Goal: Information Seeking & Learning: Learn about a topic

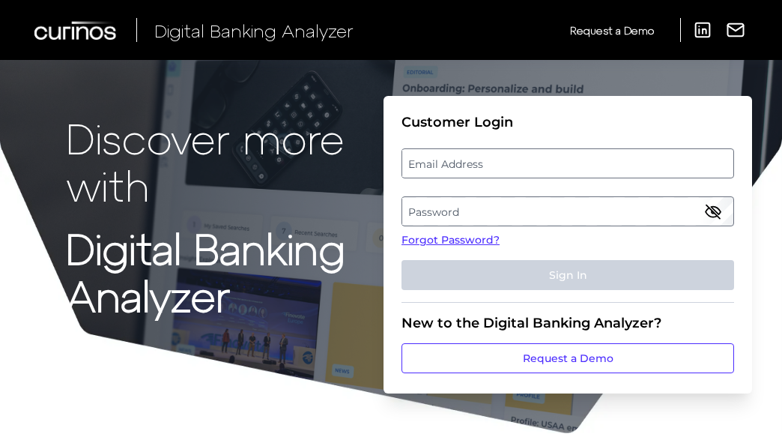
click at [480, 158] on label "Email Address" at bounding box center [567, 163] width 330 height 27
click at [480, 158] on input "email" at bounding box center [567, 163] width 332 height 30
type input "[PERSON_NAME][EMAIL_ADDRESS][PERSON_NAME][DOMAIN_NAME]"
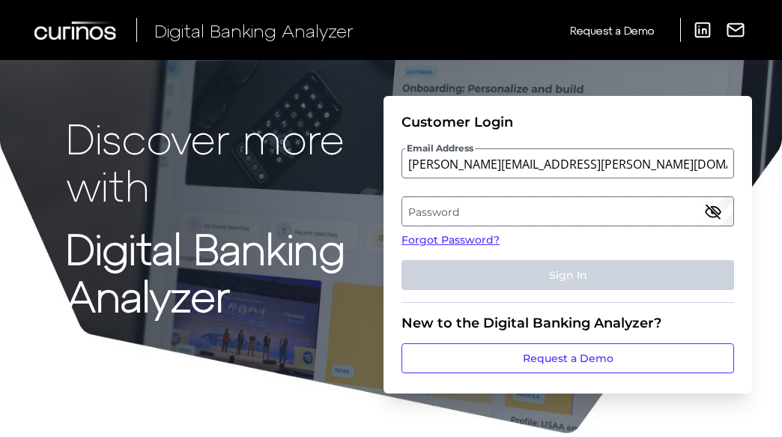
click at [428, 210] on label "Password" at bounding box center [567, 211] width 330 height 27
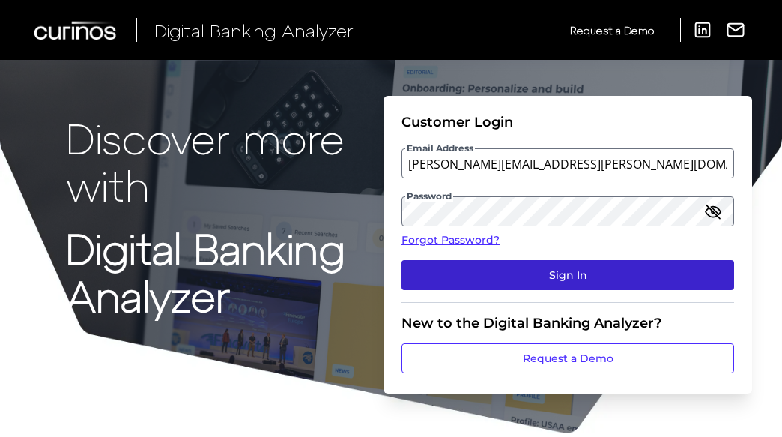
click at [536, 272] on button "Sign In" at bounding box center [567, 275] width 332 height 30
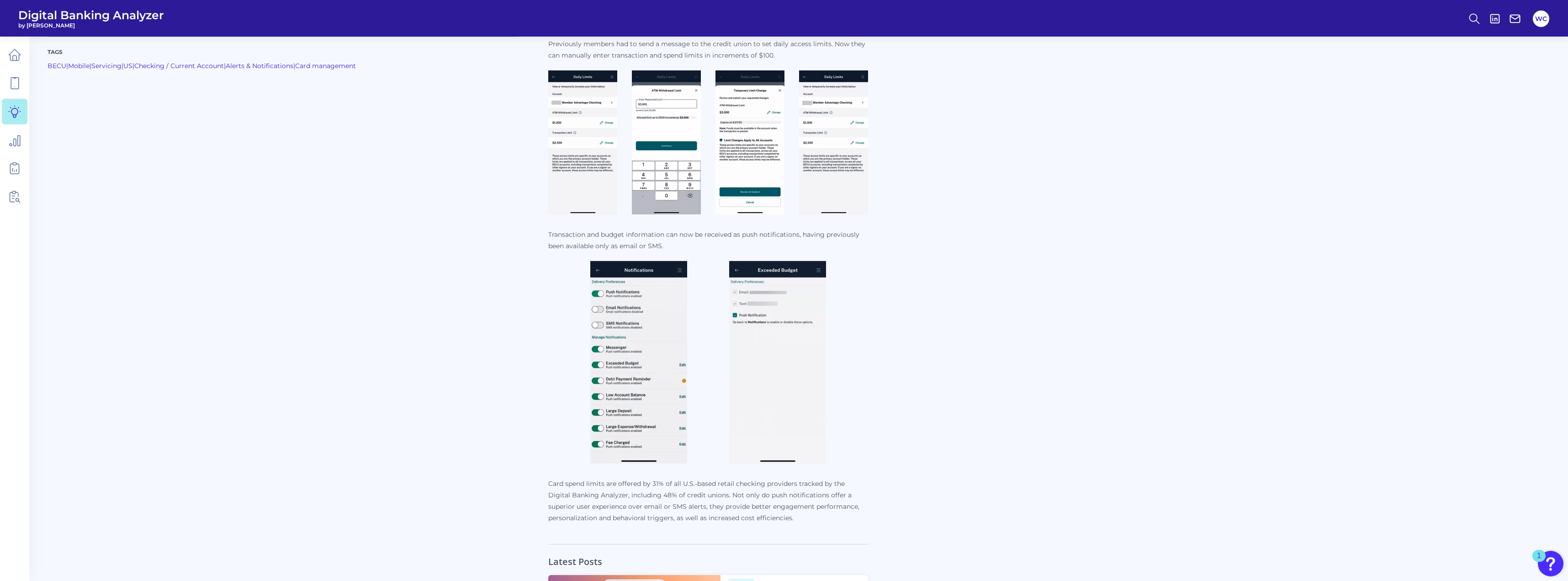
scroll to position [411, 0]
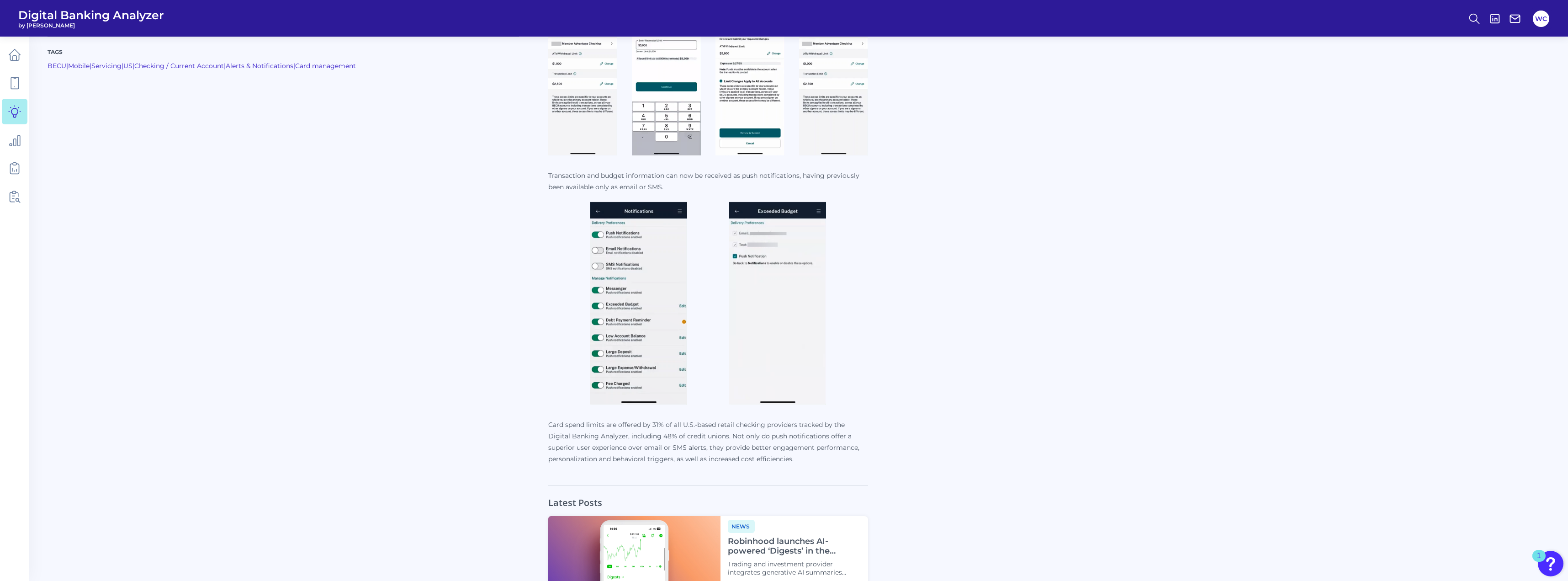
click at [480, 266] on img at bounding box center [638, 303] width 97 height 203
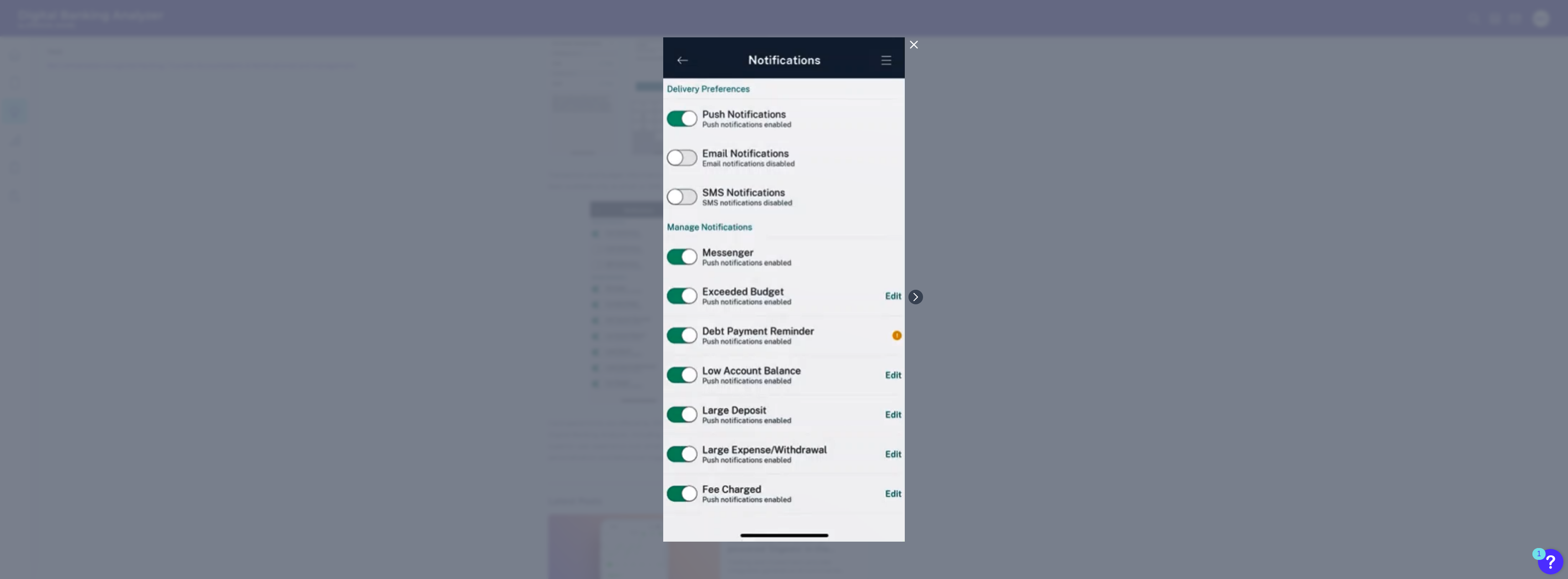
click at [479, 237] on div at bounding box center [784, 290] width 1568 height 579
click at [479, 43] on icon at bounding box center [914, 44] width 11 height 11
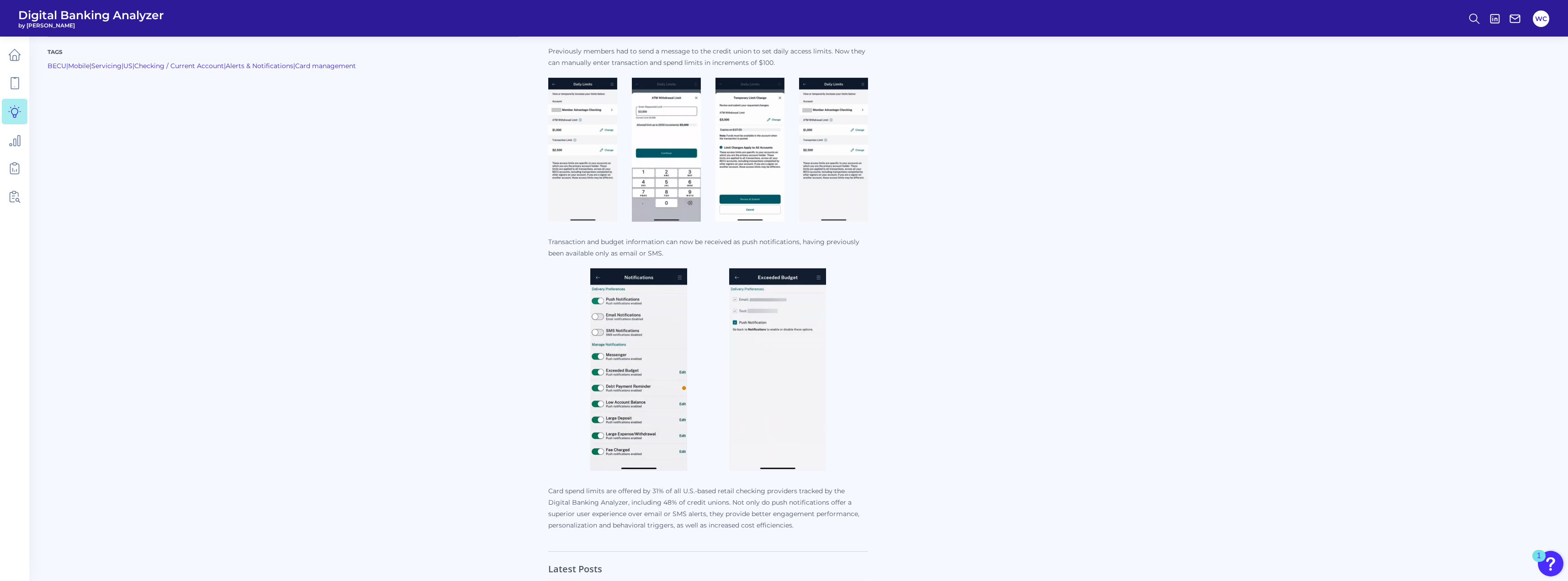
scroll to position [228, 0]
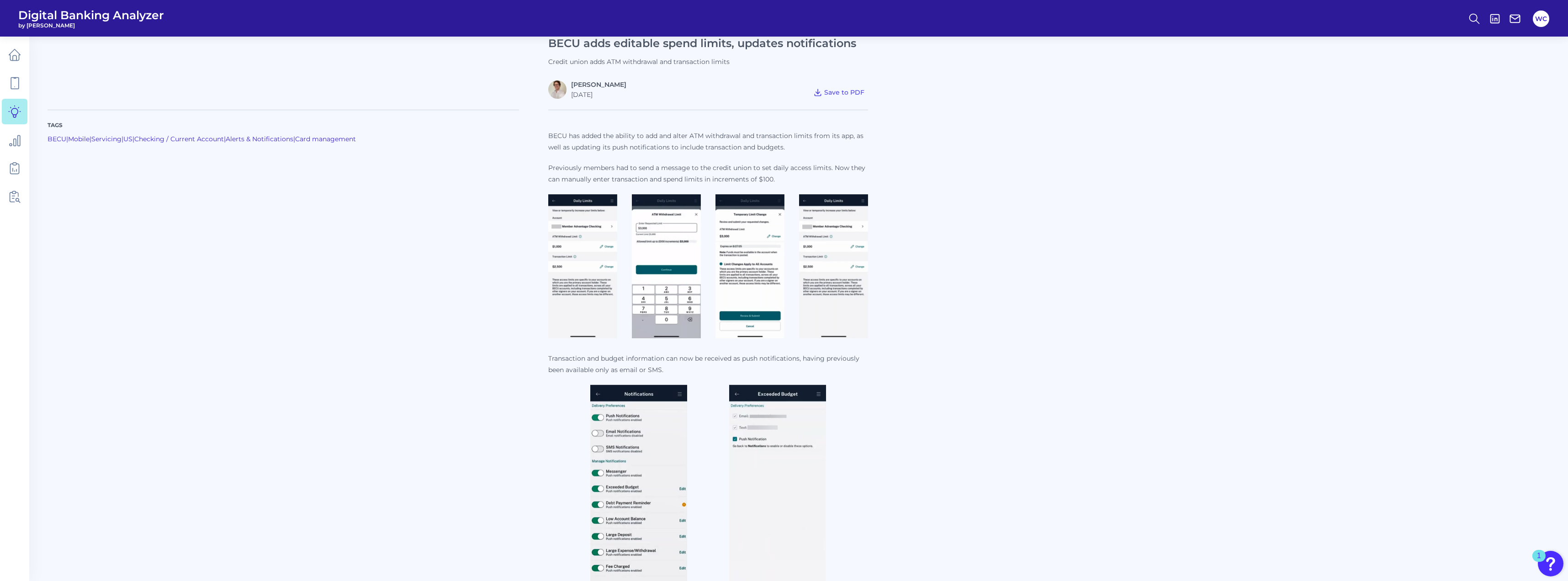
click at [480, 247] on img at bounding box center [833, 266] width 69 height 144
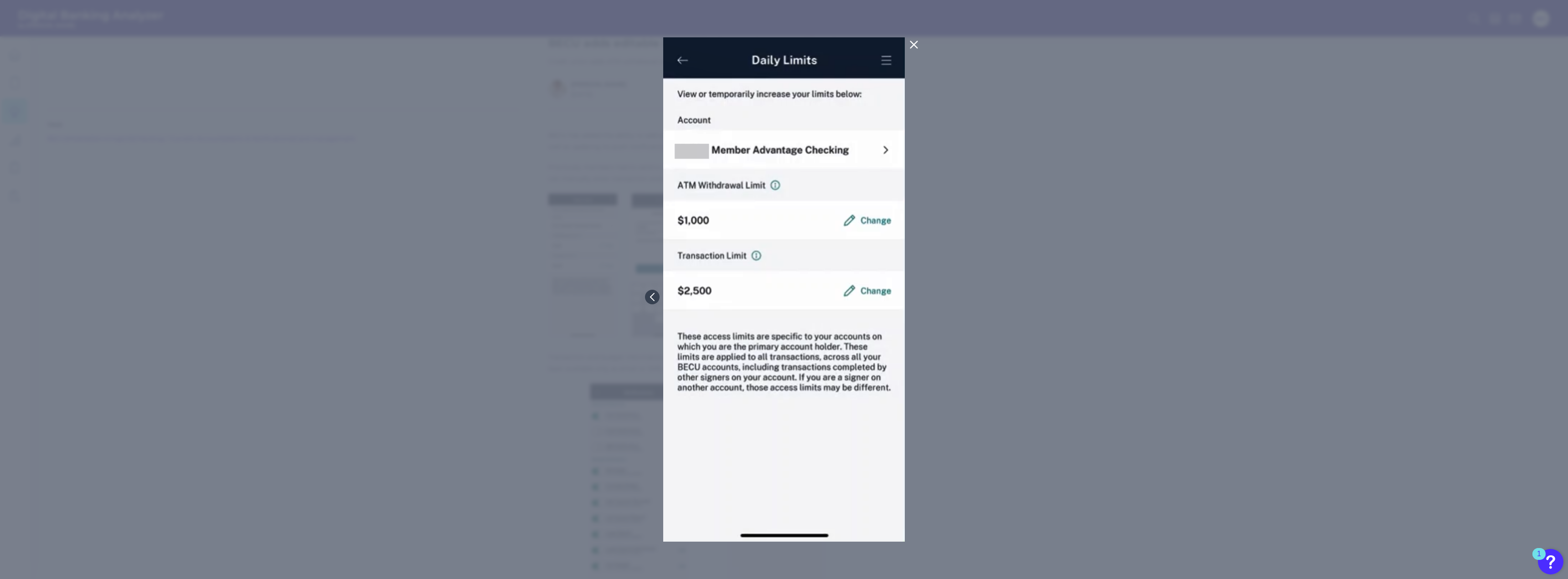
click at [479, 43] on icon at bounding box center [914, 44] width 11 height 11
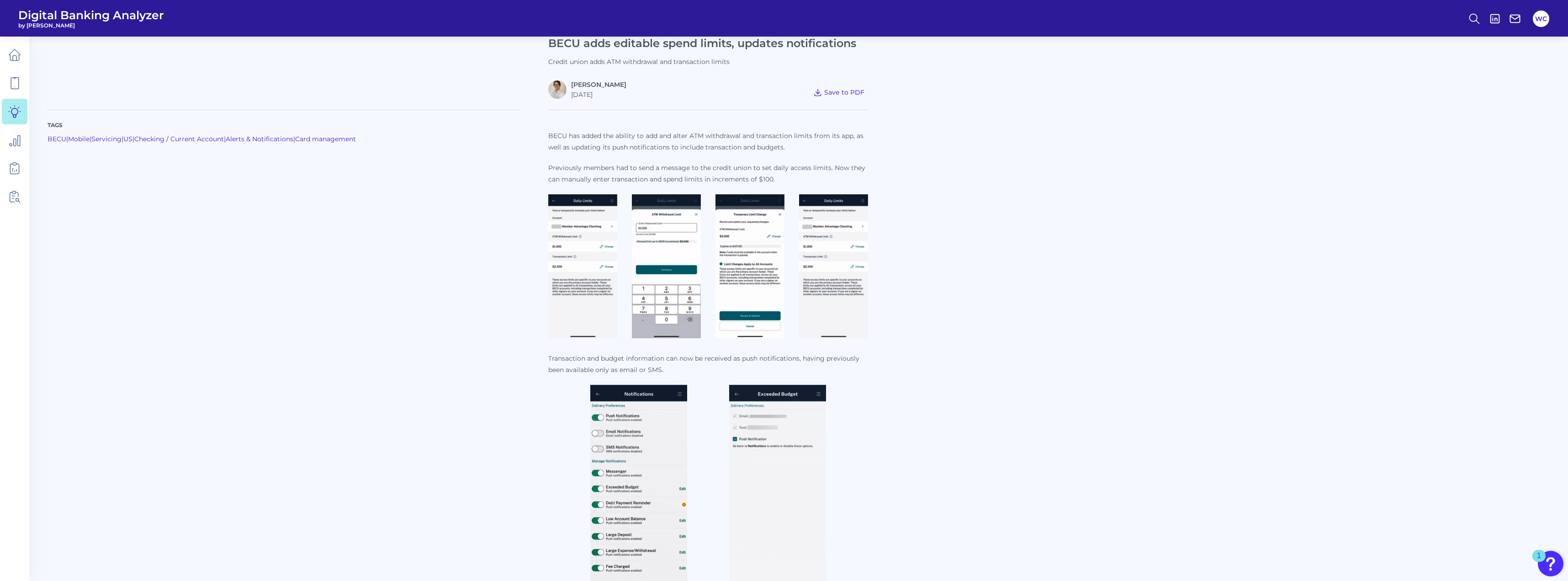
click at [480, 221] on img at bounding box center [750, 266] width 69 height 144
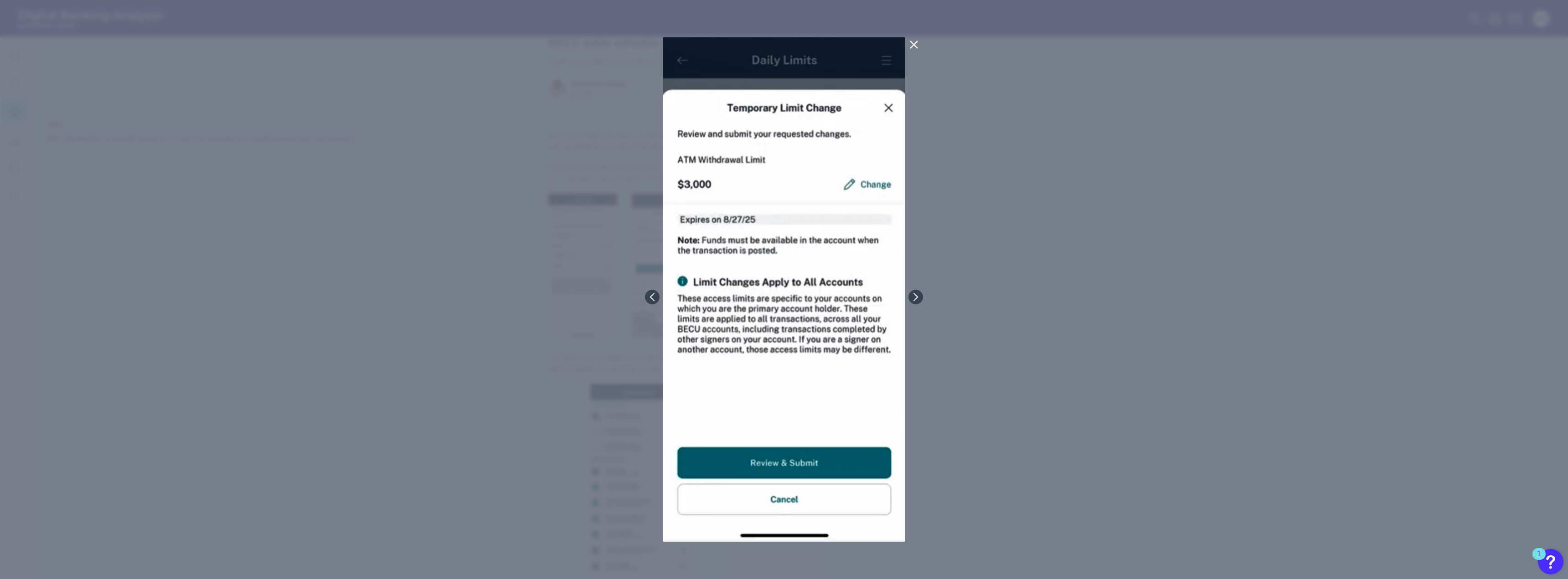
click at [479, 41] on icon at bounding box center [914, 44] width 11 height 11
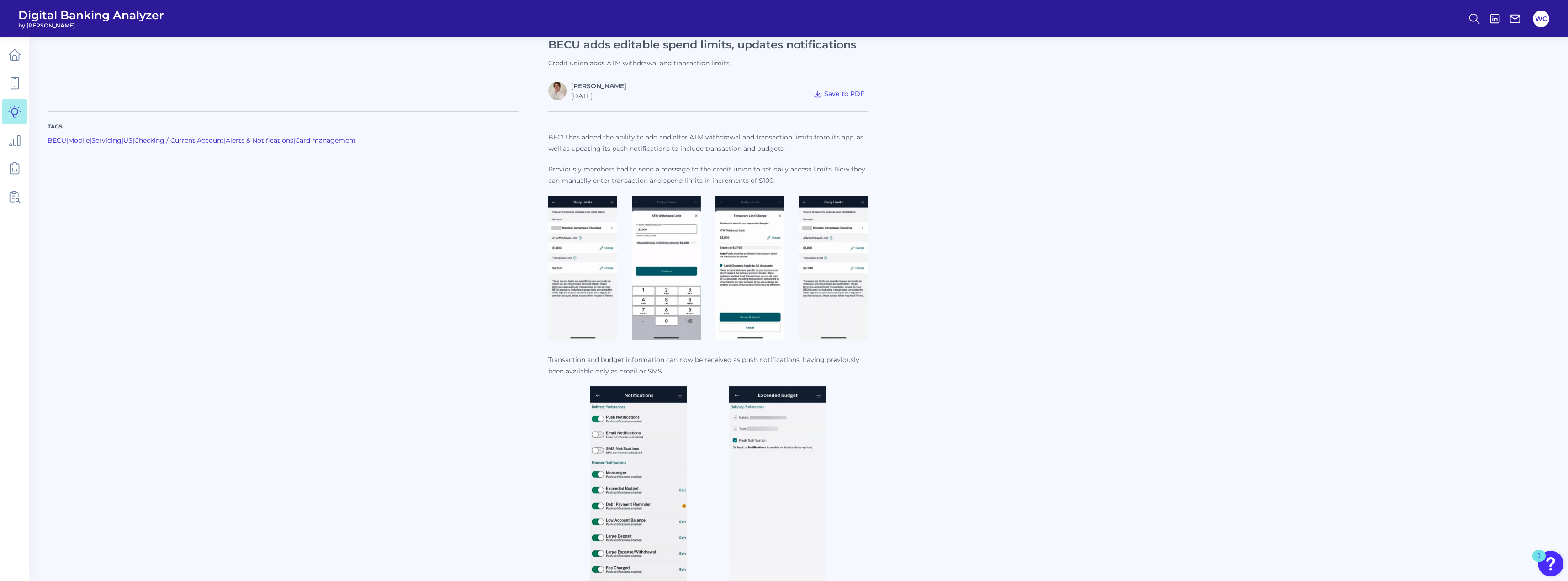
scroll to position [183, 0]
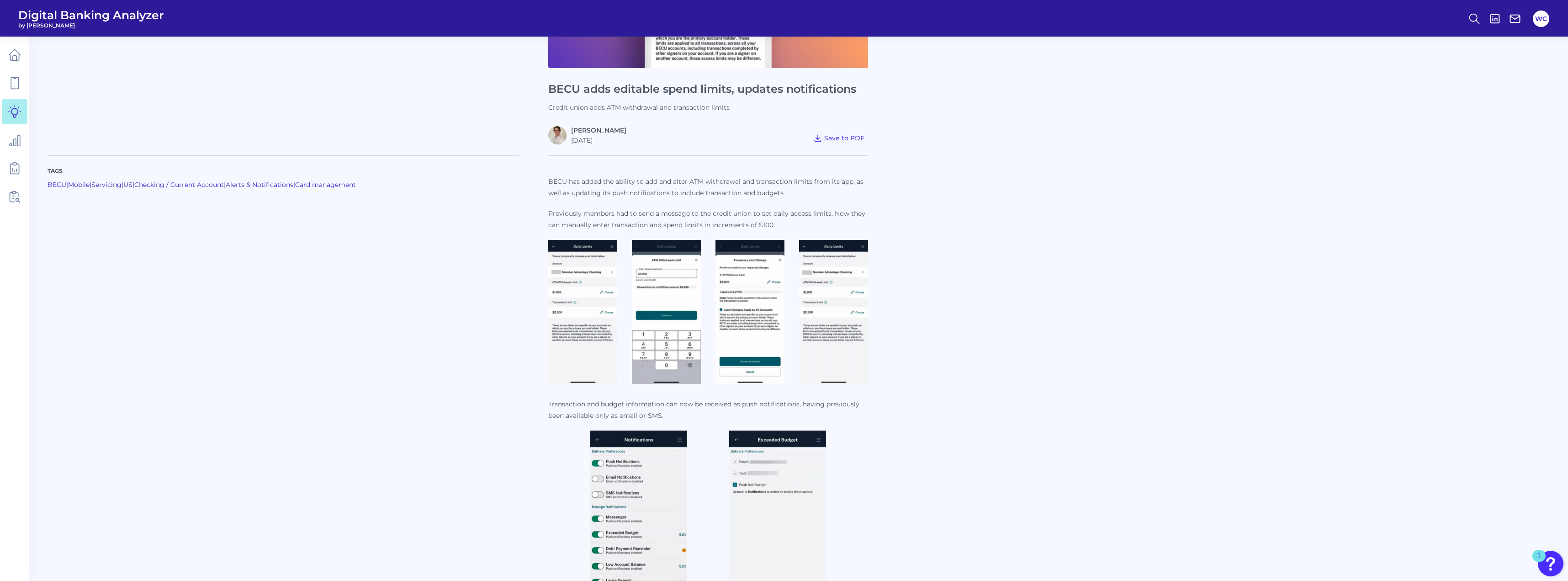
click at [480, 266] on img at bounding box center [583, 312] width 69 height 144
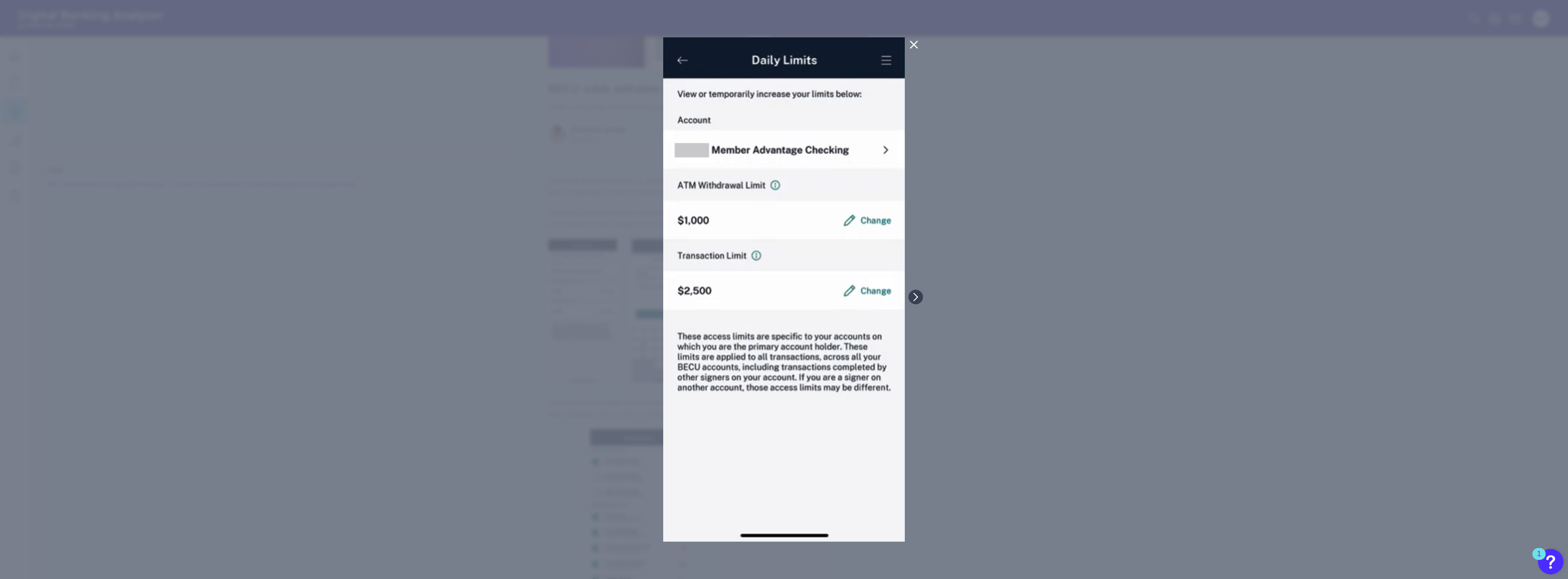
click at [479, 41] on icon at bounding box center [914, 44] width 11 height 11
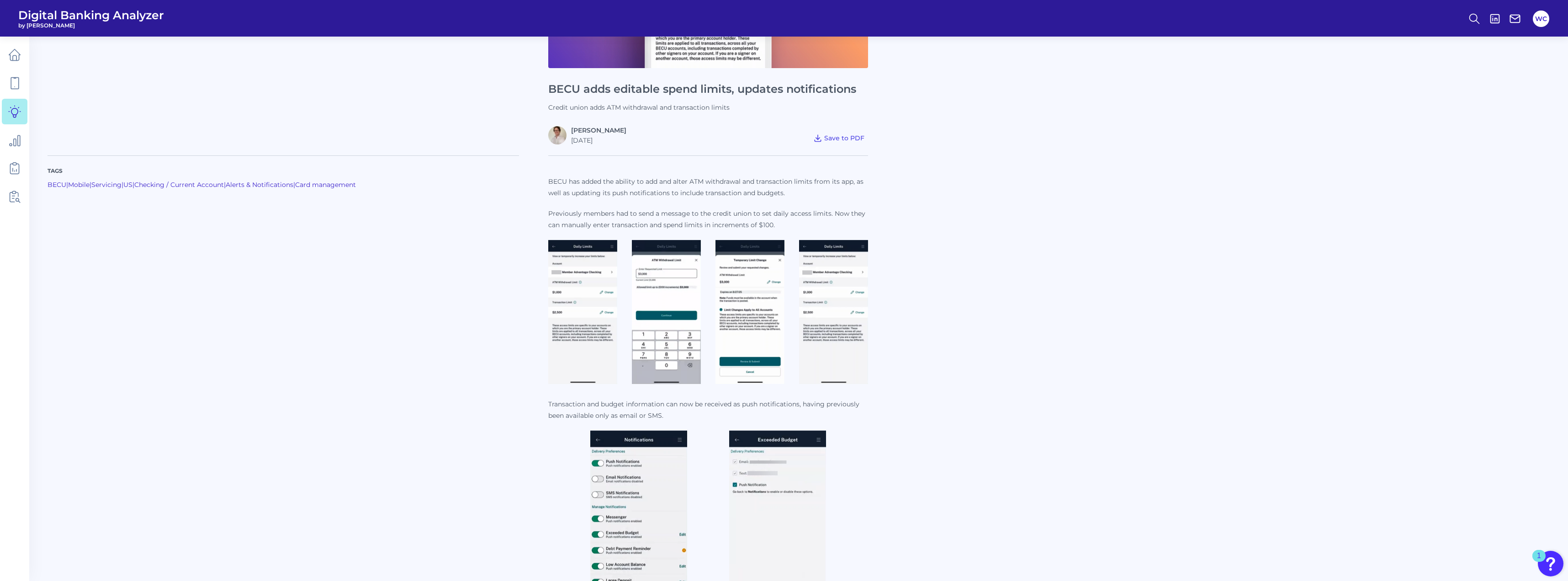
click at [480, 266] on img at bounding box center [666, 312] width 69 height 144
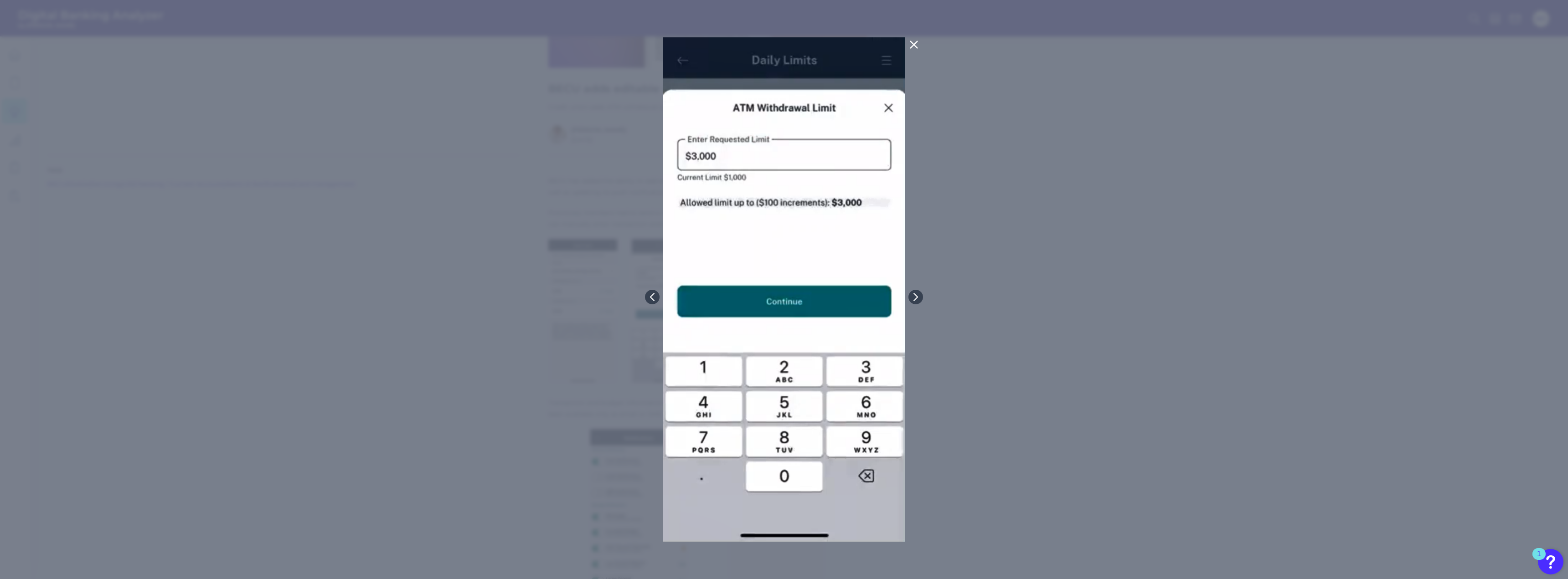
click at [479, 39] on icon at bounding box center [914, 44] width 11 height 11
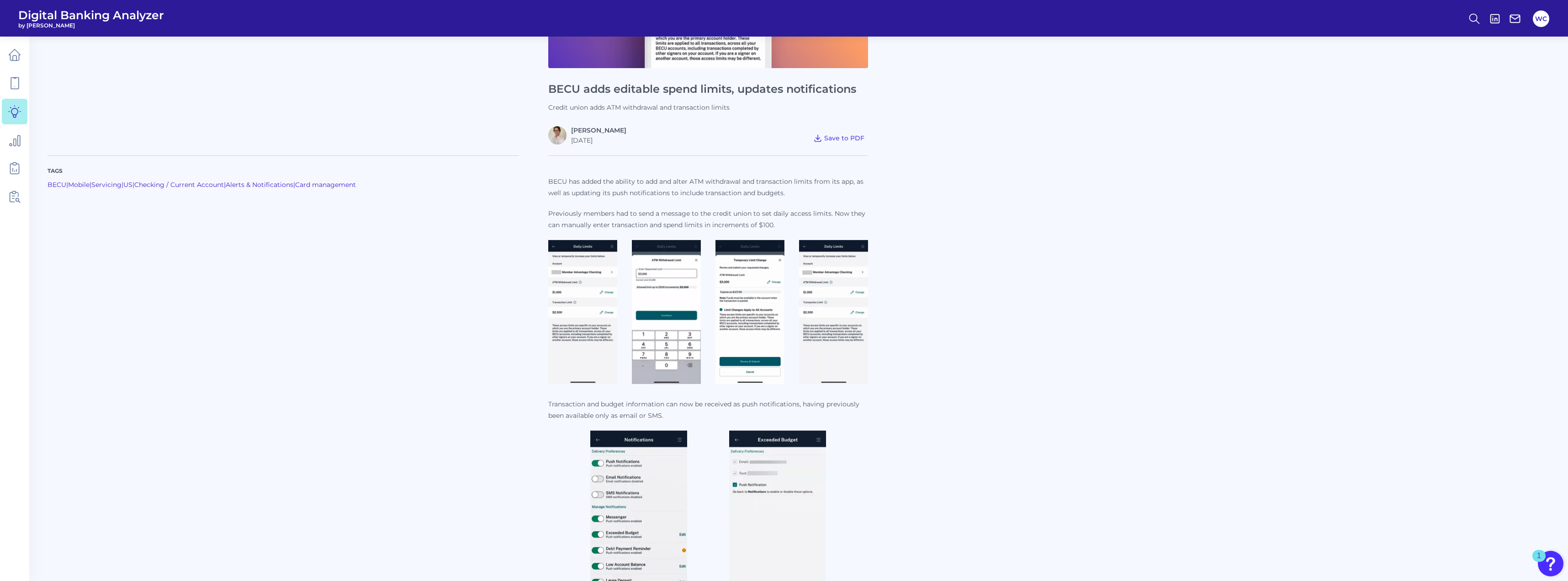
click at [480, 266] on img at bounding box center [750, 312] width 69 height 144
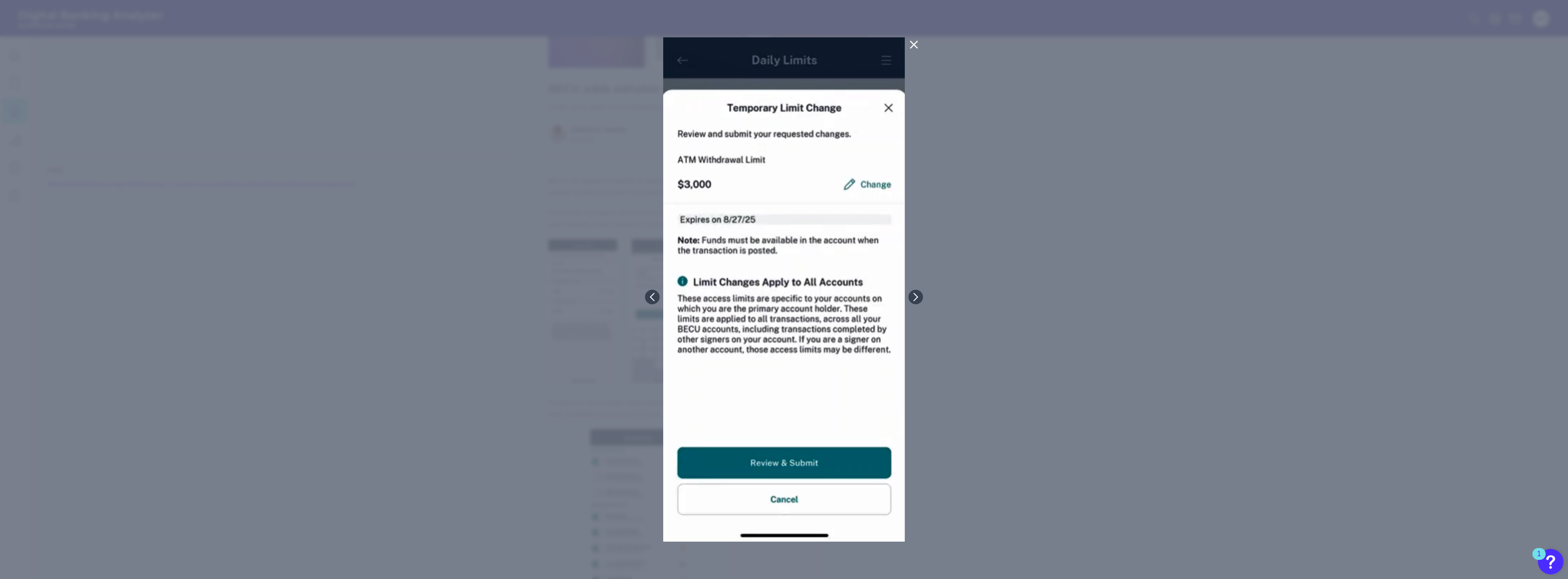
click at [479, 44] on icon at bounding box center [914, 44] width 11 height 11
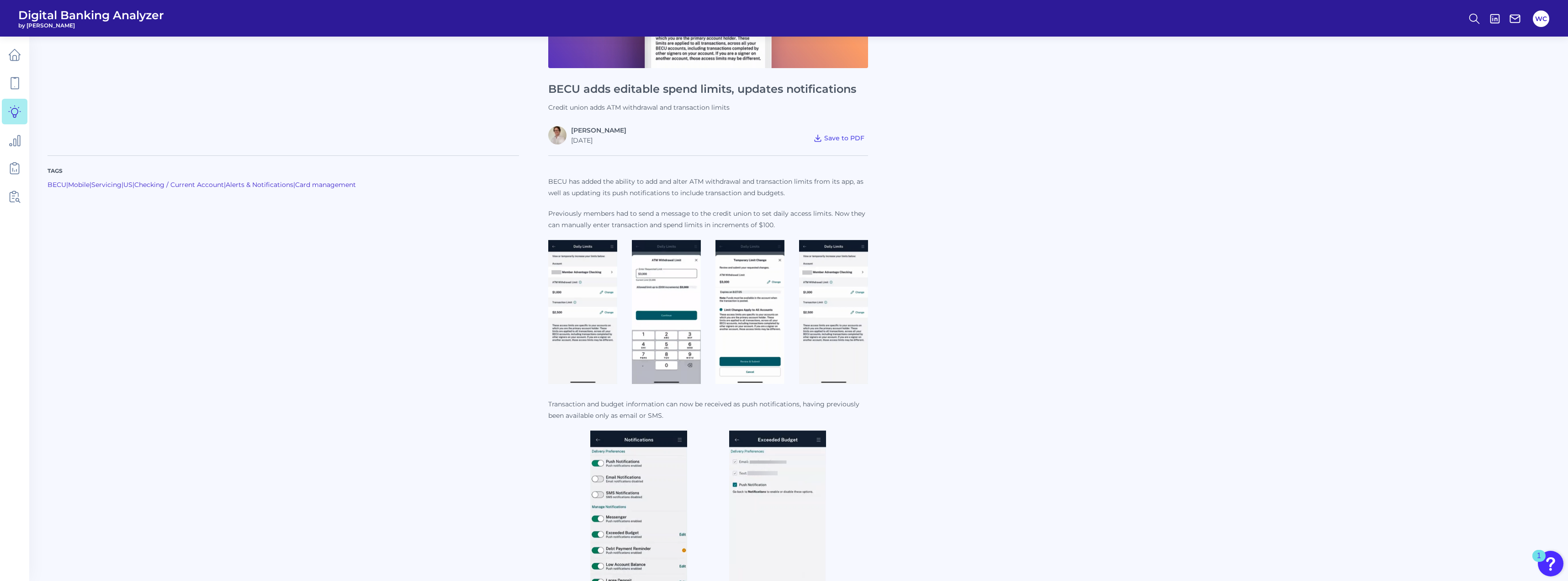
click at [480, 262] on img at bounding box center [833, 312] width 69 height 144
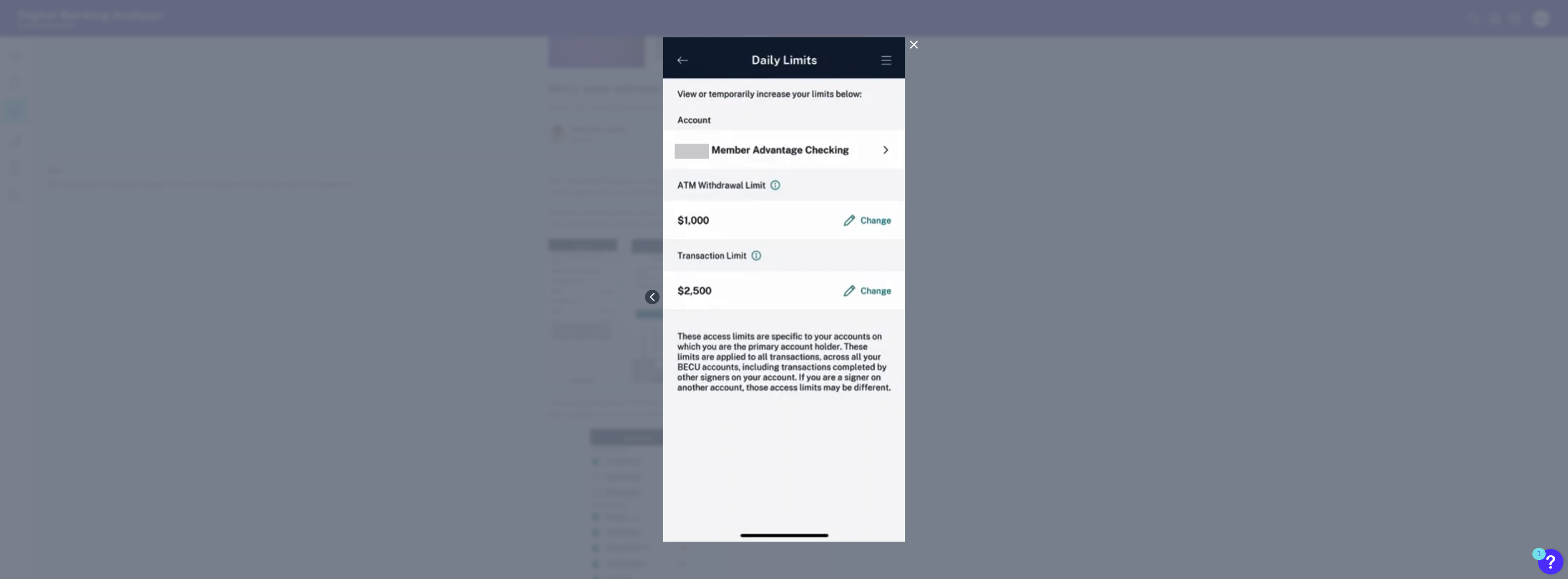
click at [479, 39] on button at bounding box center [914, 44] width 18 height 15
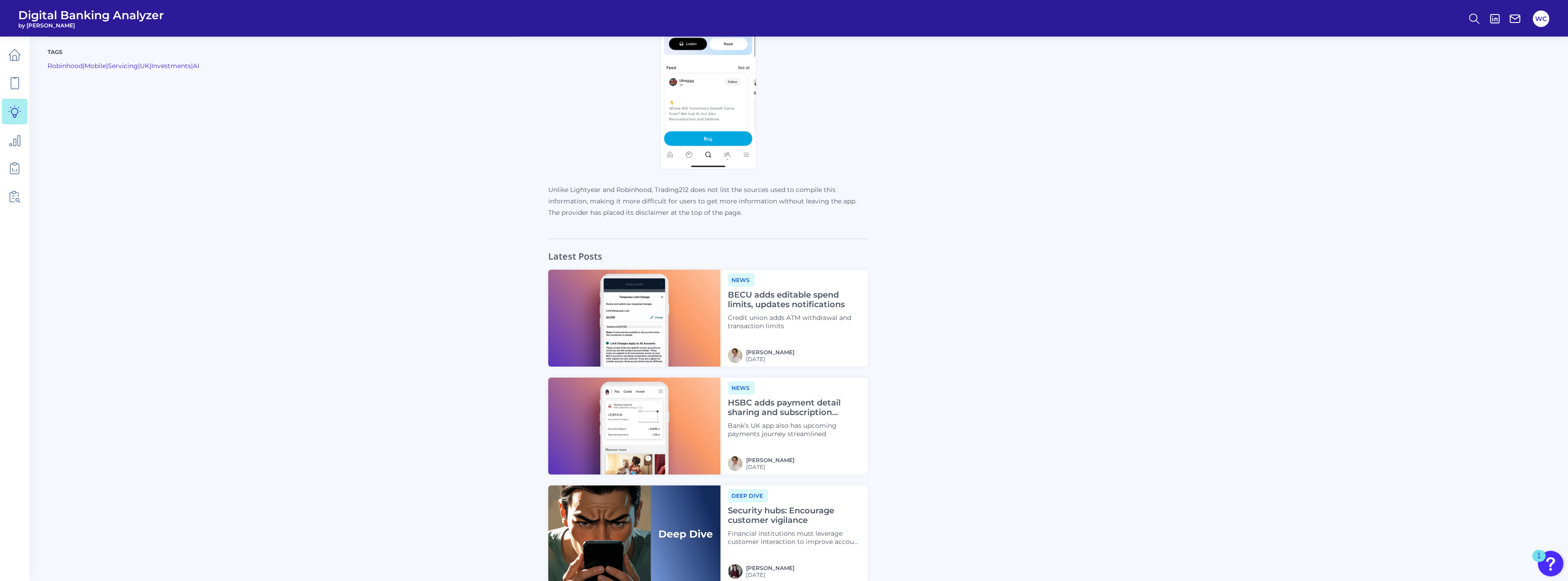
scroll to position [1615, 0]
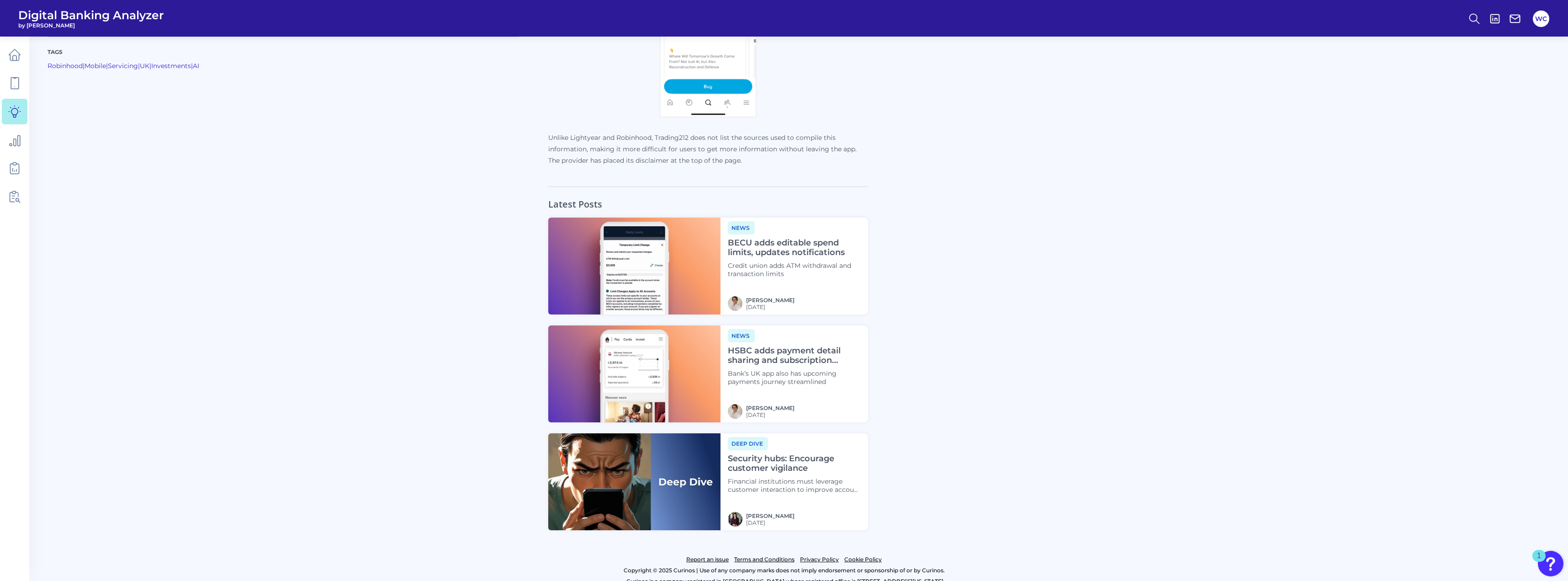
click at [819, 346] on h4 "HSBC adds payment detail sharing and subscription insights" at bounding box center [794, 356] width 133 height 20
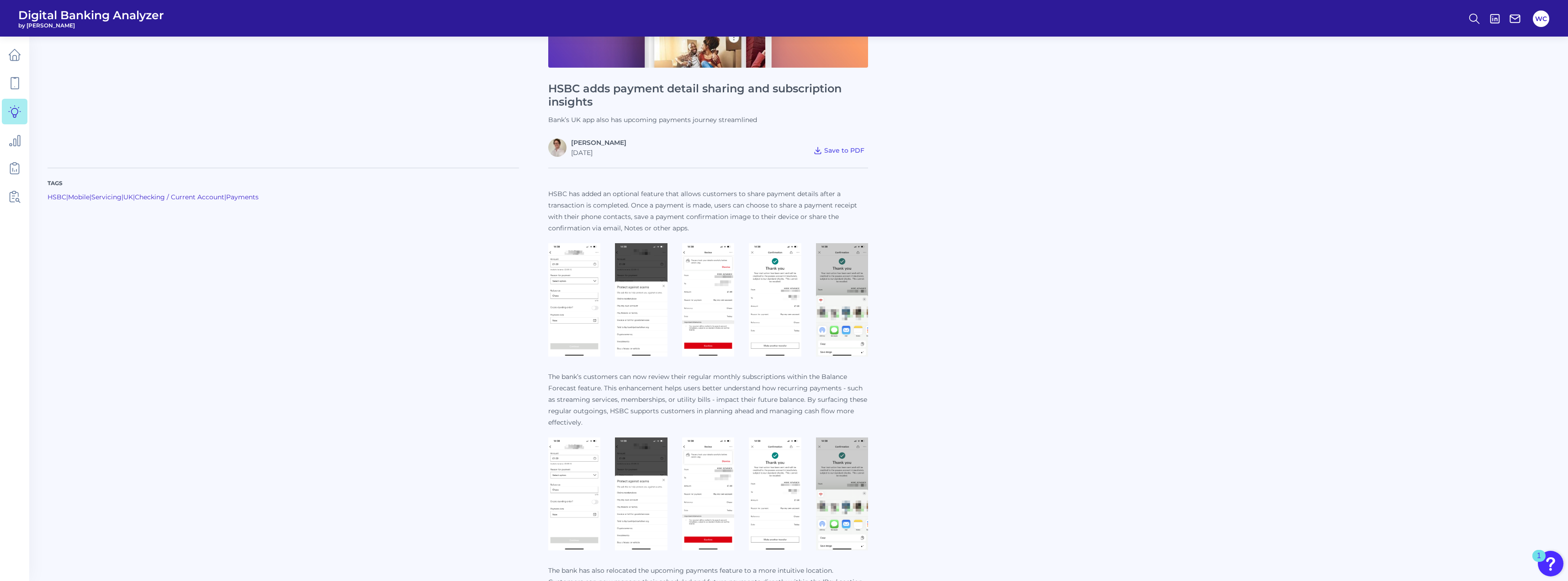
scroll to position [228, 0]
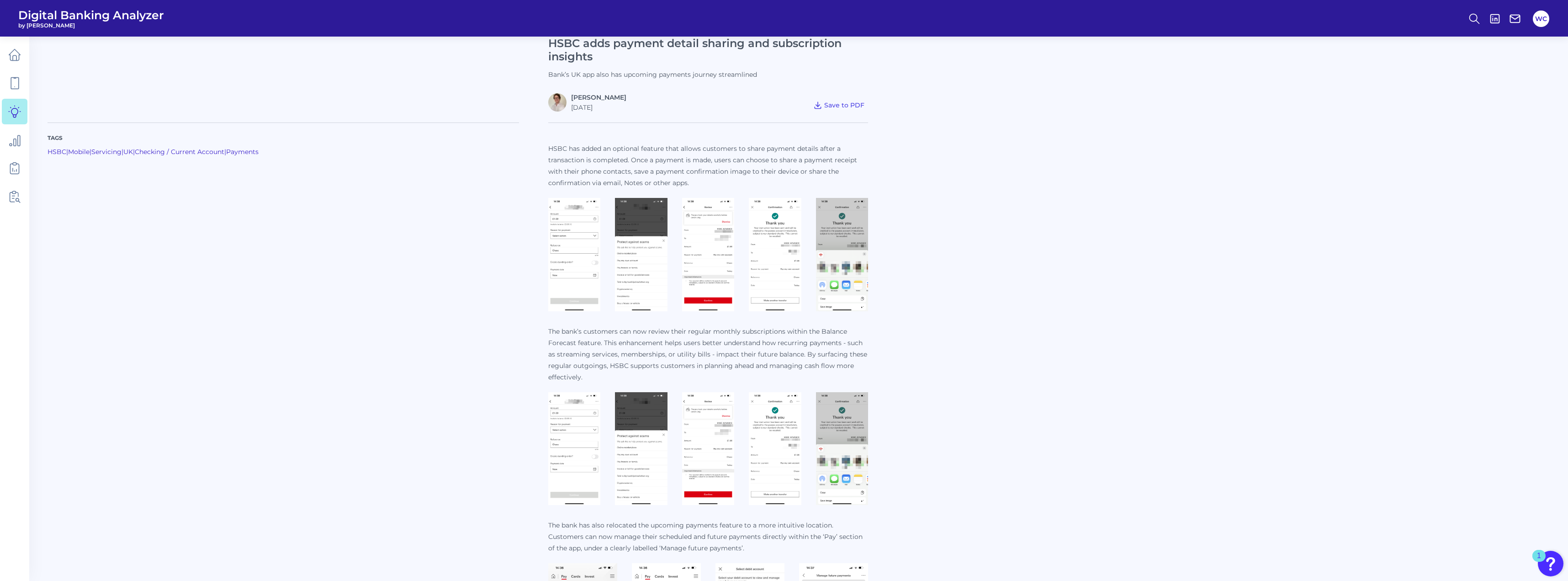
click at [556, 243] on img at bounding box center [574, 254] width 52 height 114
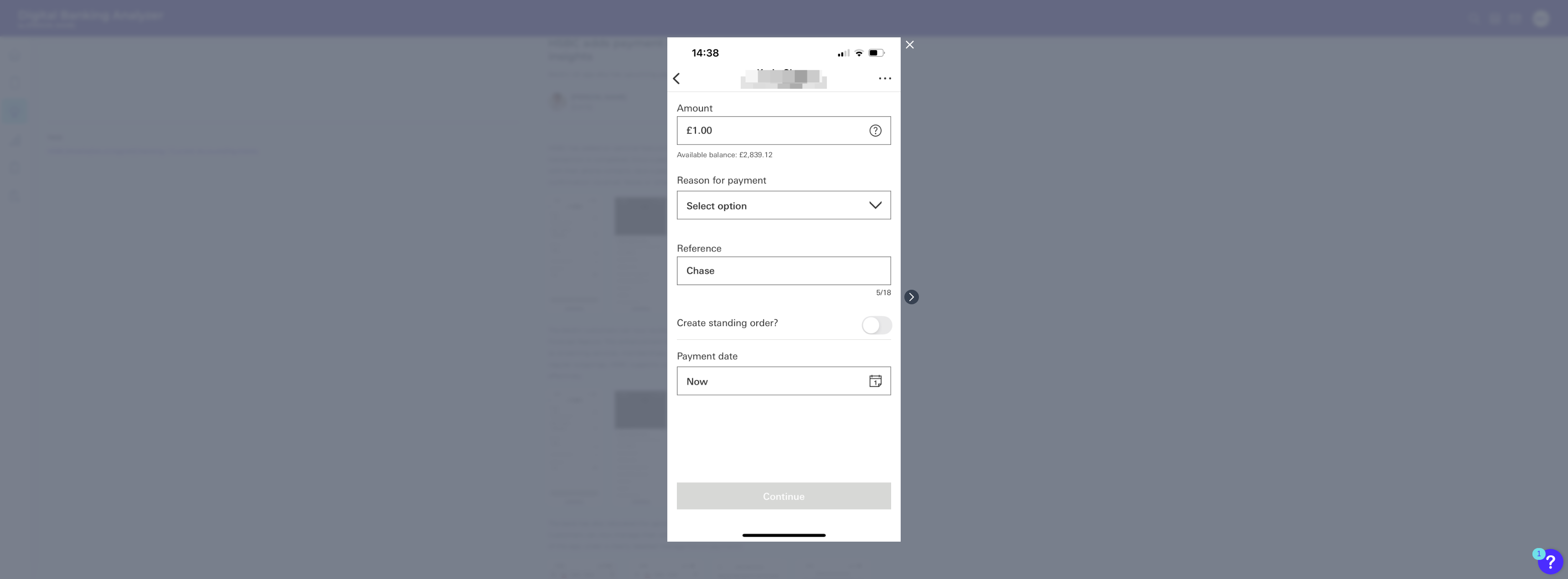
click at [984, 220] on div at bounding box center [784, 290] width 1568 height 579
click at [913, 42] on icon at bounding box center [909, 44] width 7 height 7
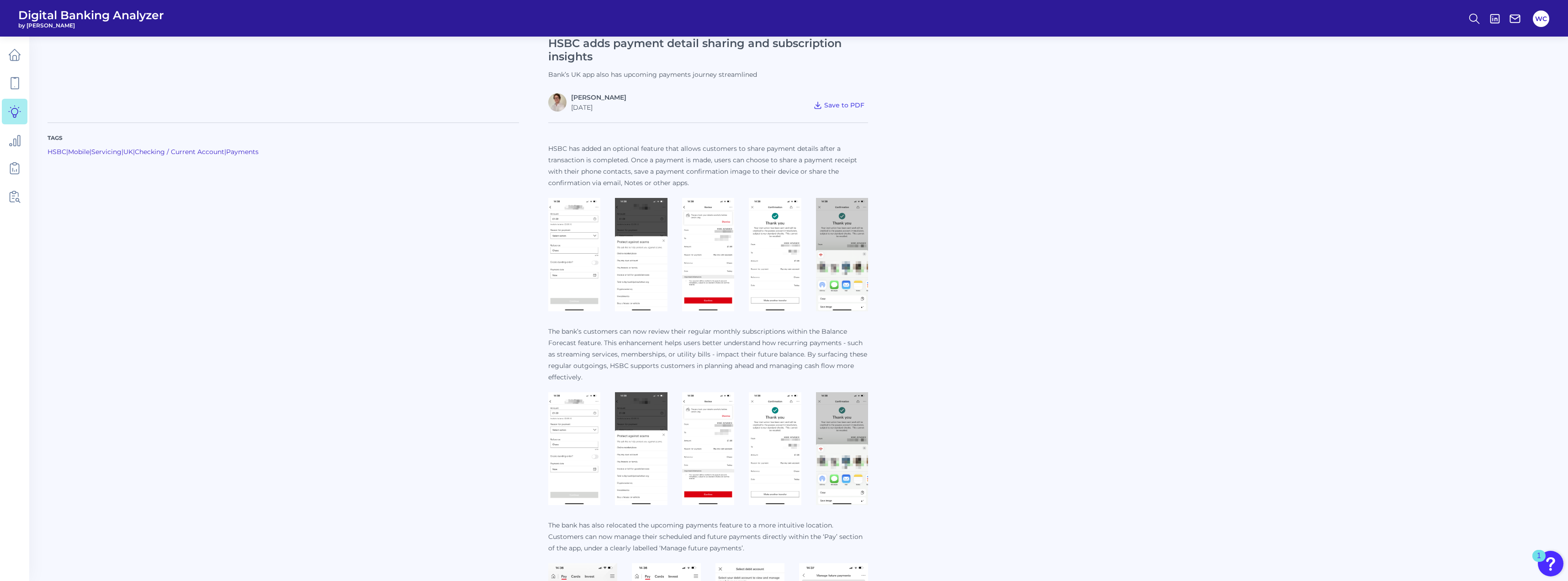
click at [635, 233] on img at bounding box center [641, 254] width 52 height 114
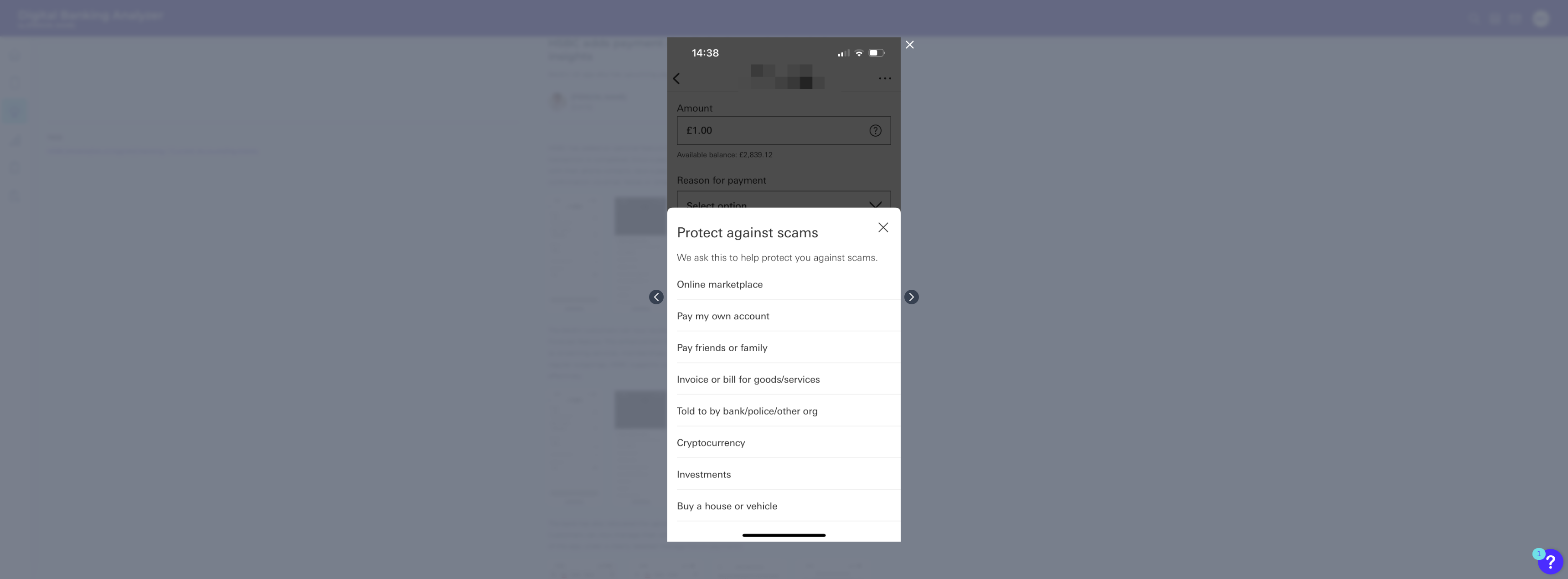
click at [910, 45] on icon at bounding box center [909, 44] width 7 height 7
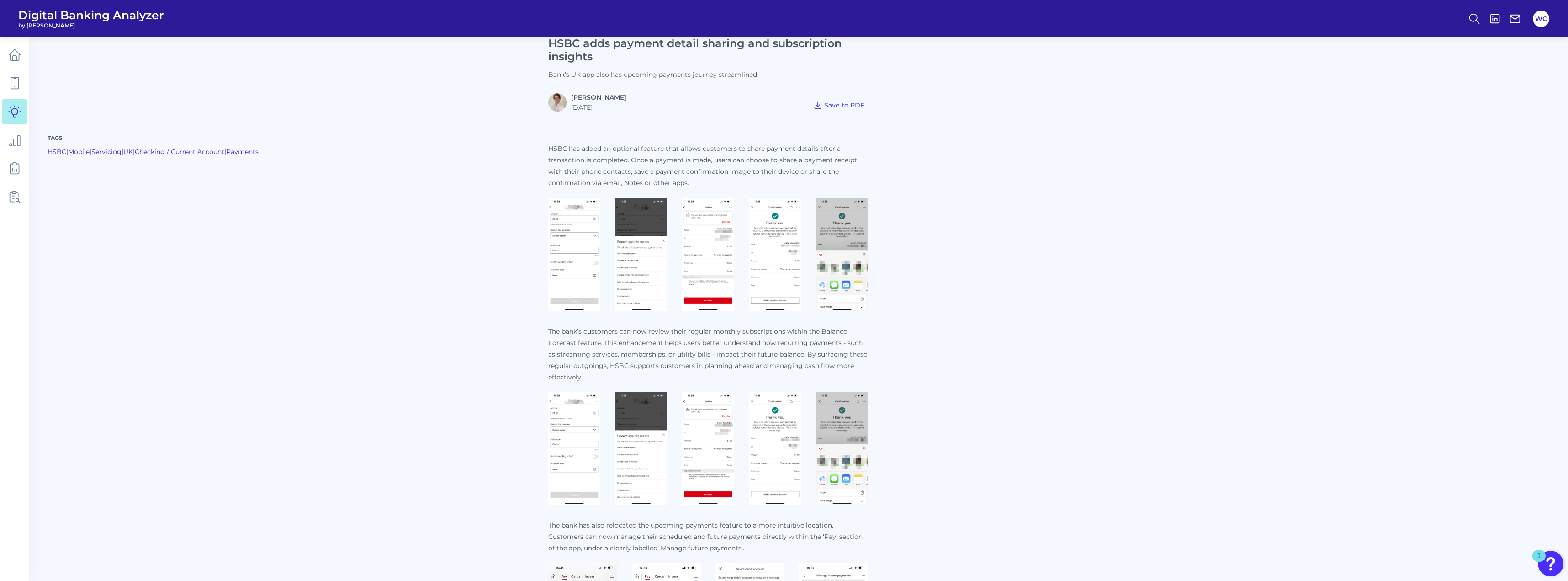
click at [716, 236] on img at bounding box center [708, 254] width 52 height 114
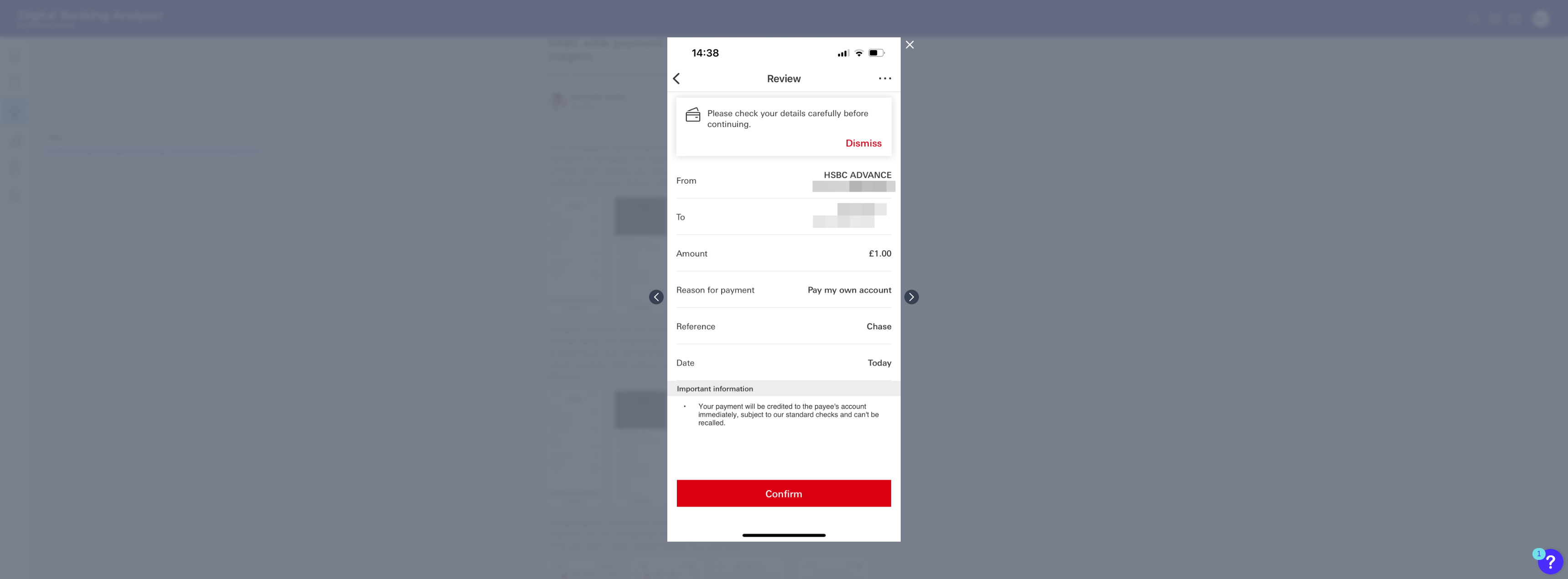
click at [909, 43] on icon at bounding box center [909, 44] width 7 height 7
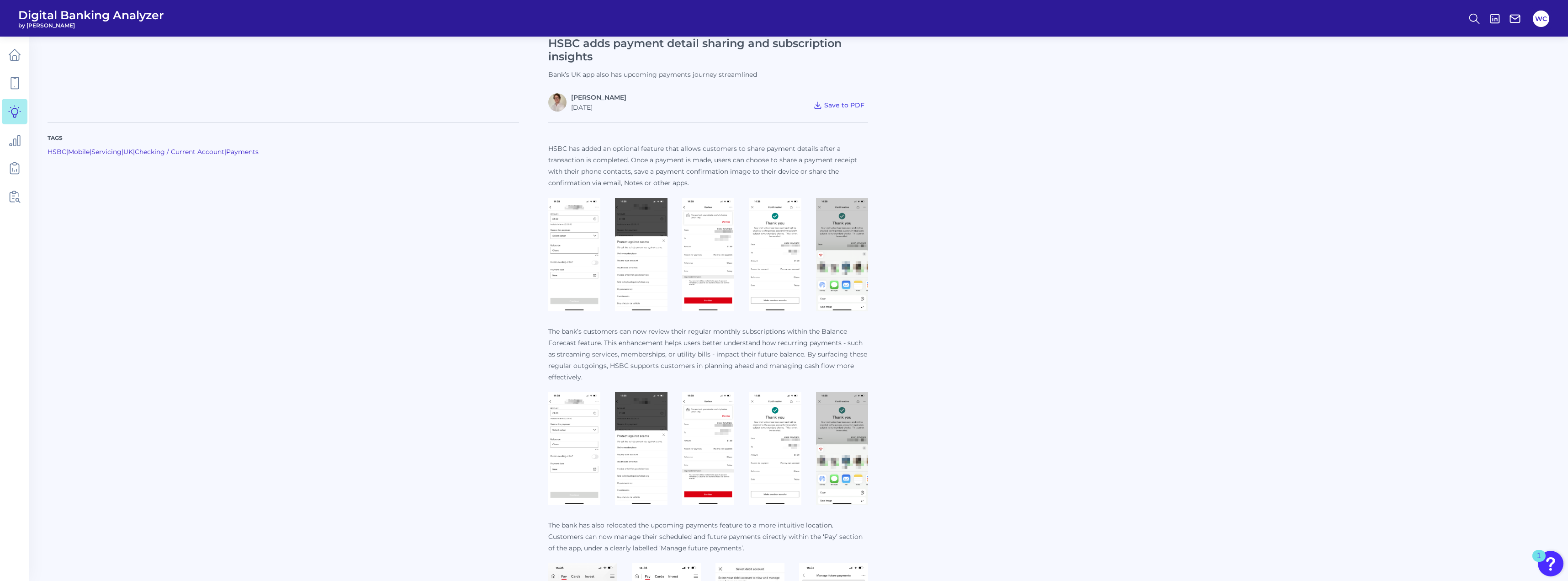
click at [794, 268] on img at bounding box center [774, 254] width 52 height 114
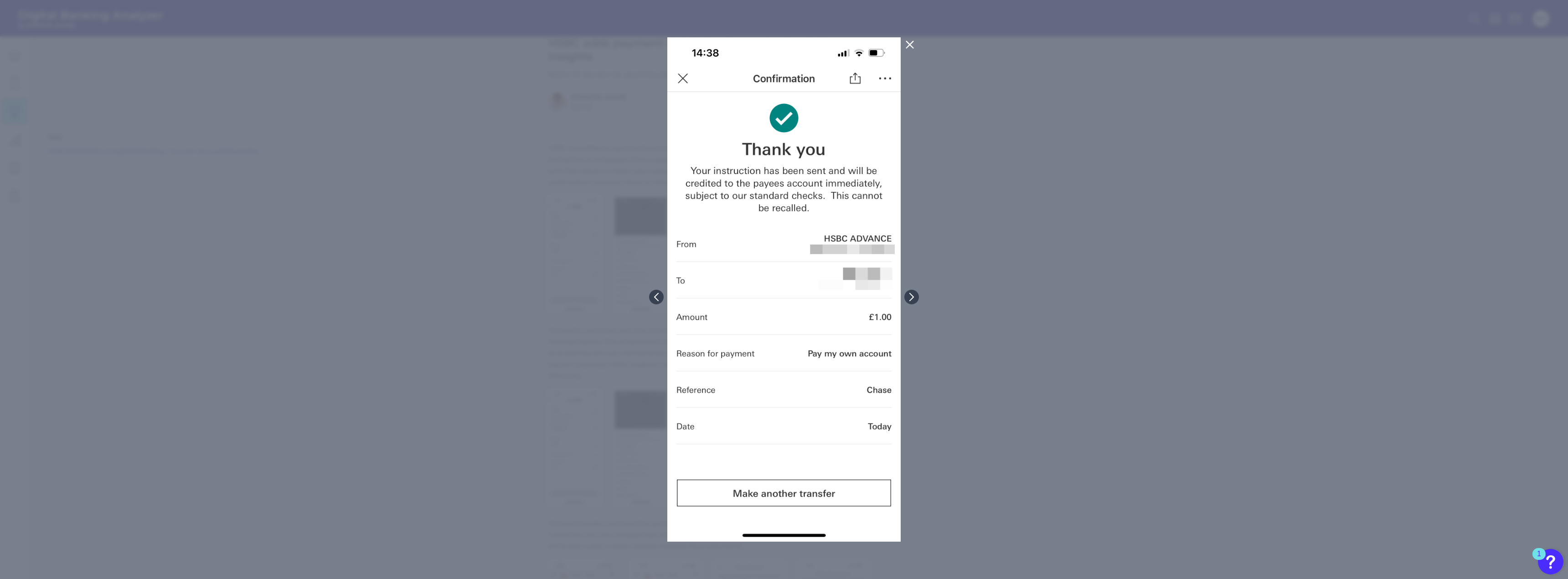
click at [905, 44] on icon at bounding box center [910, 44] width 11 height 11
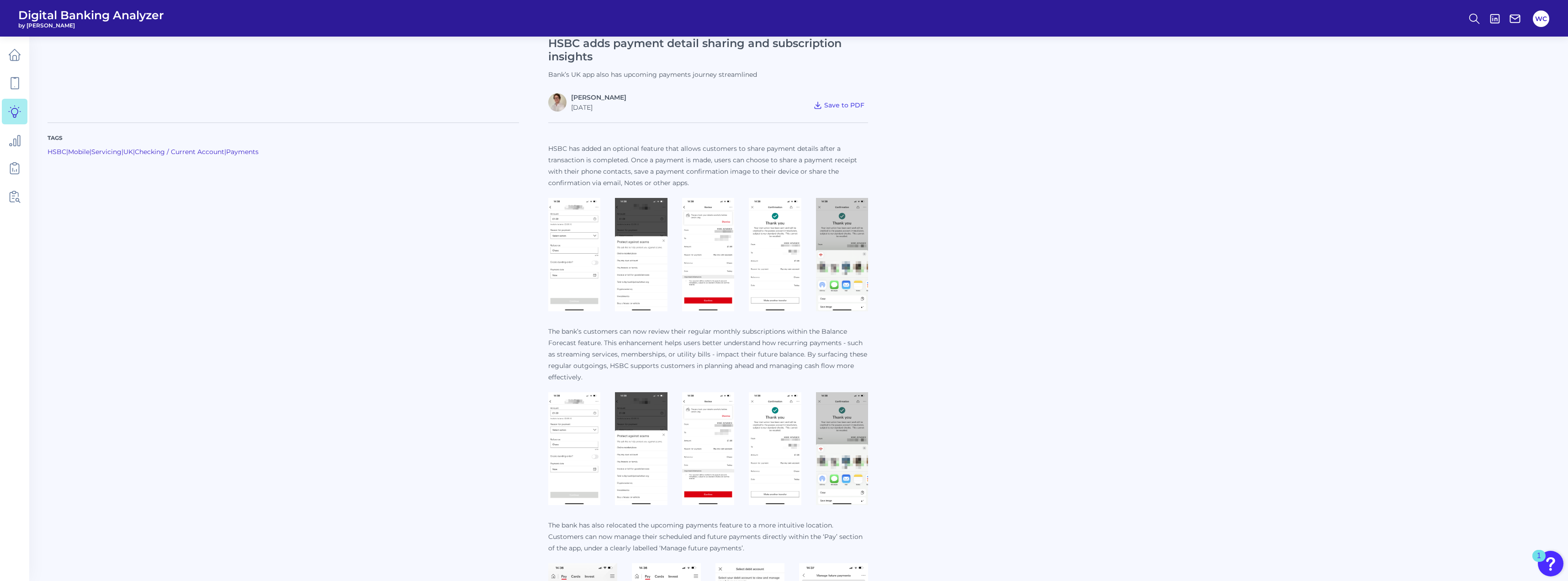
click at [859, 276] on img at bounding box center [841, 254] width 52 height 114
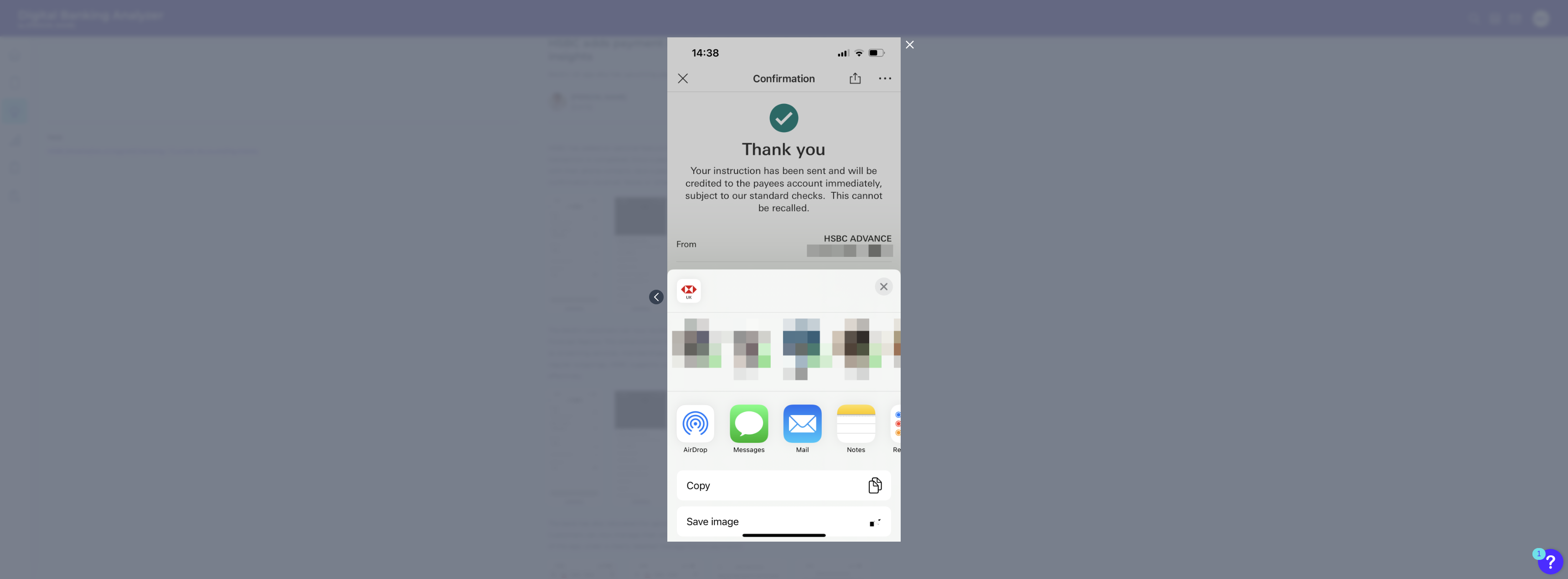
click at [915, 38] on button at bounding box center [910, 44] width 18 height 15
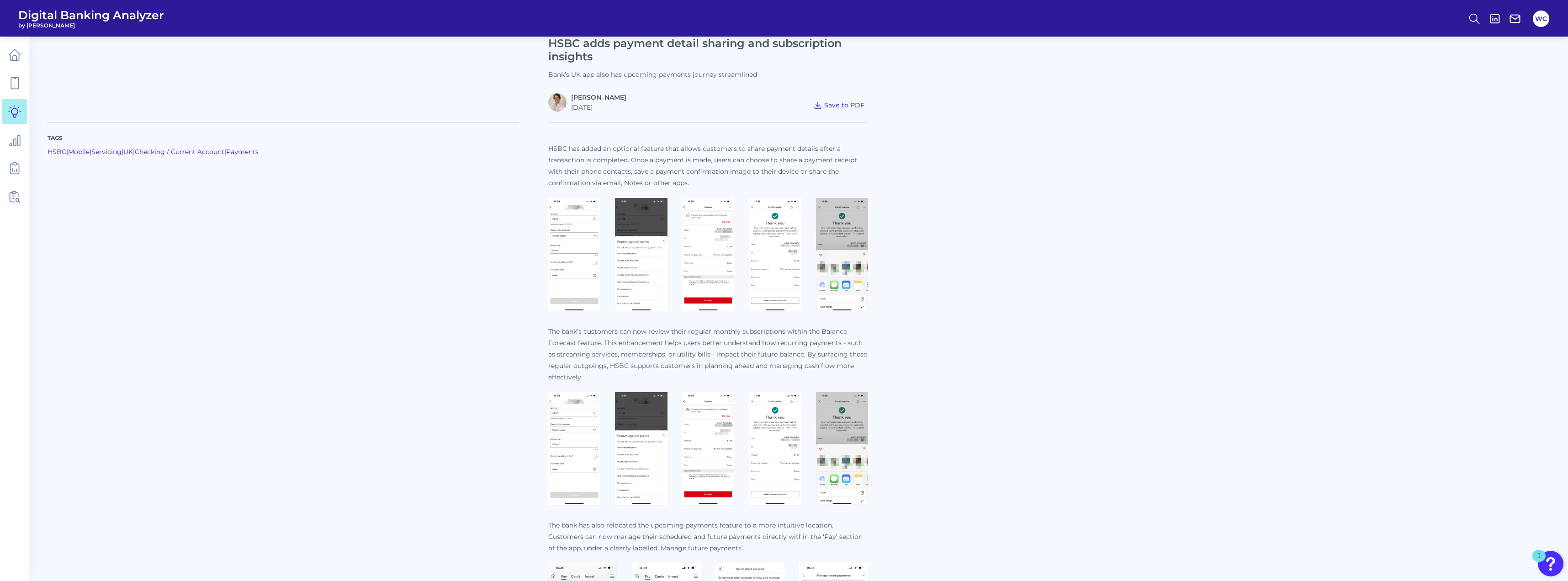
click at [583, 411] on img at bounding box center [574, 449] width 52 height 114
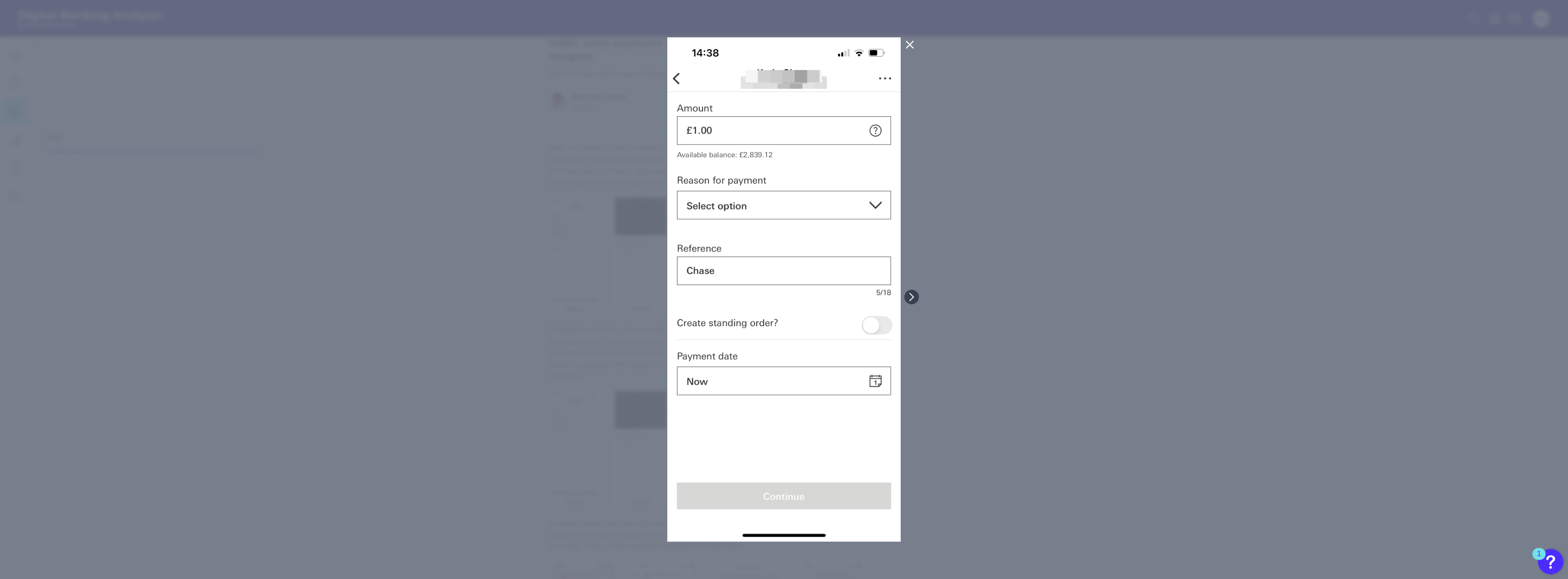
click at [914, 46] on icon at bounding box center [910, 44] width 11 height 11
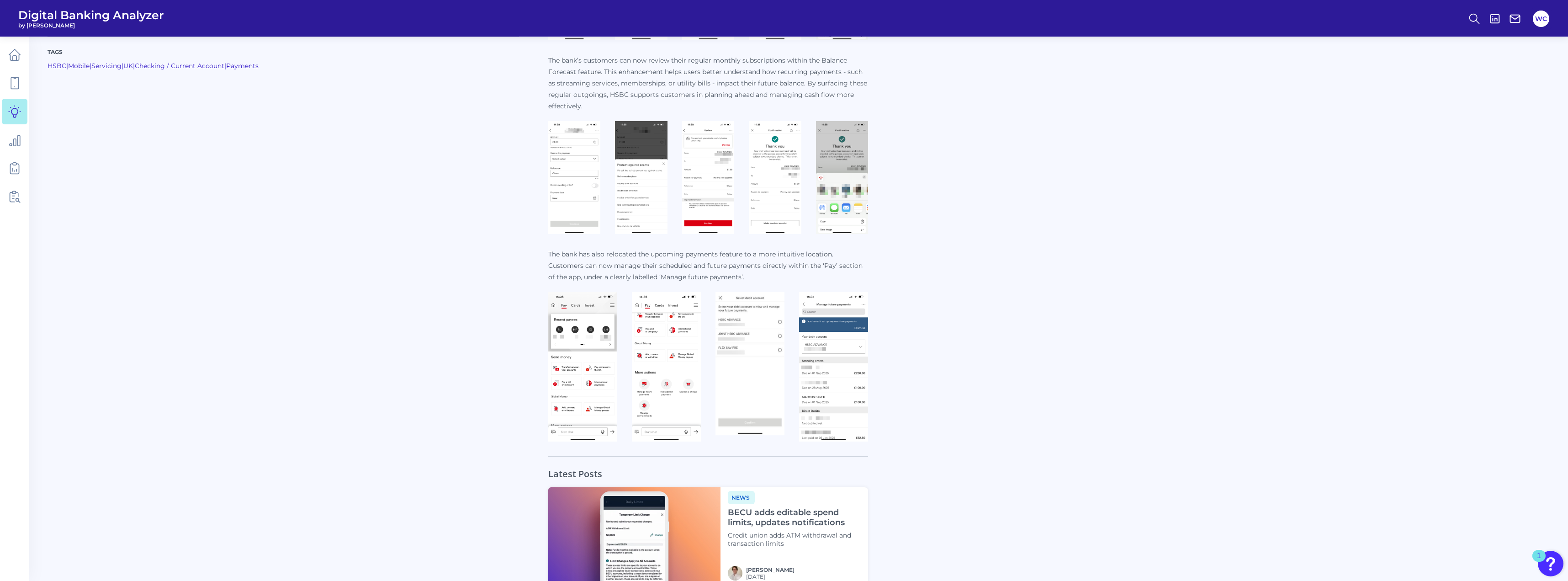
scroll to position [503, 0]
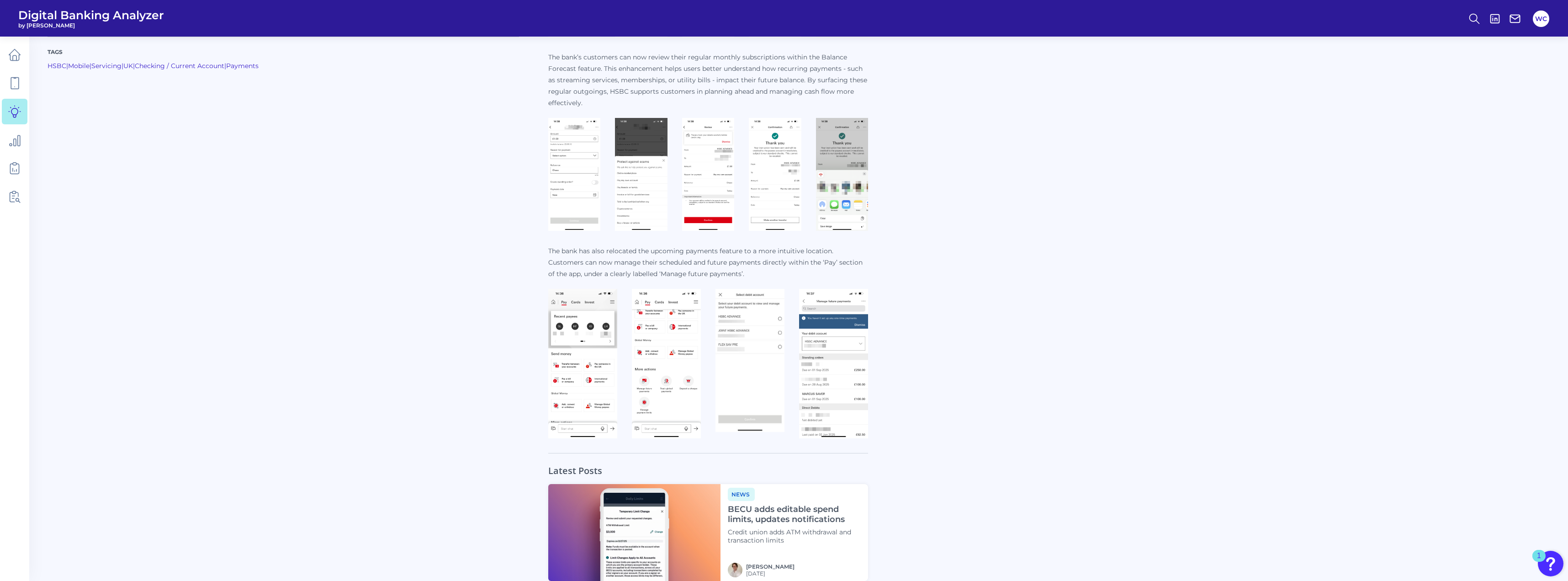
click at [600, 357] on img at bounding box center [583, 363] width 69 height 150
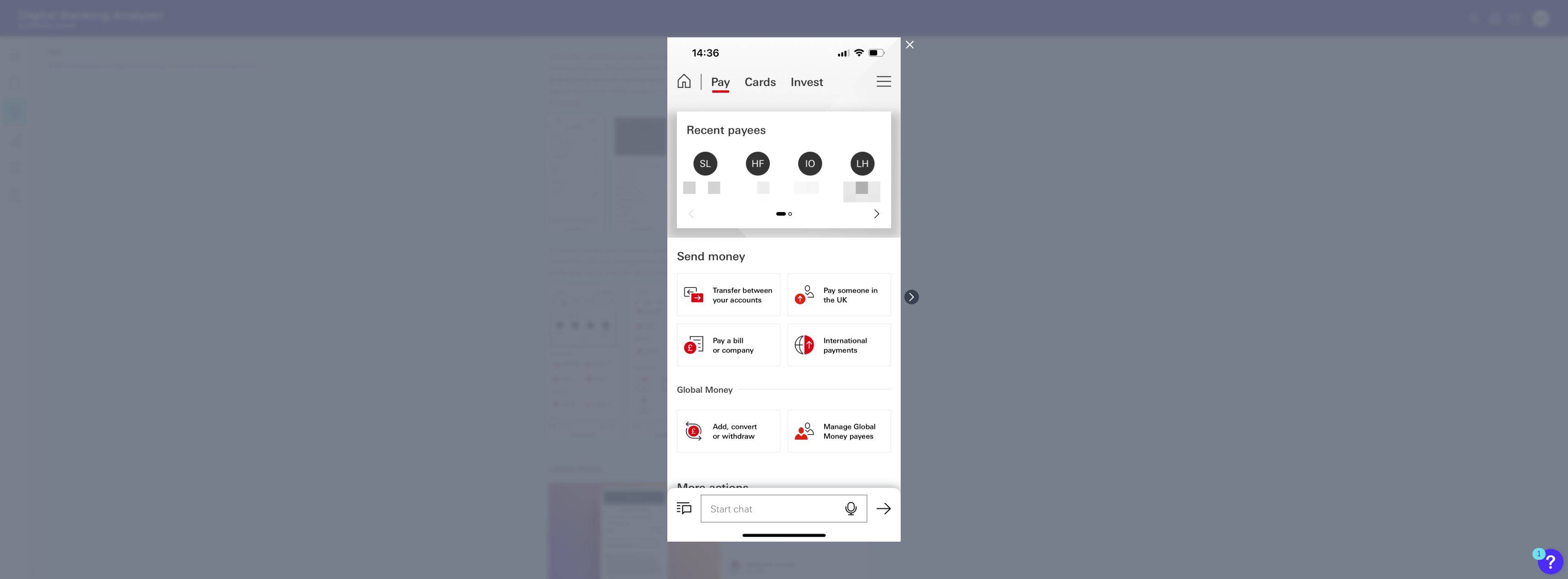
click at [912, 43] on icon at bounding box center [909, 44] width 7 height 7
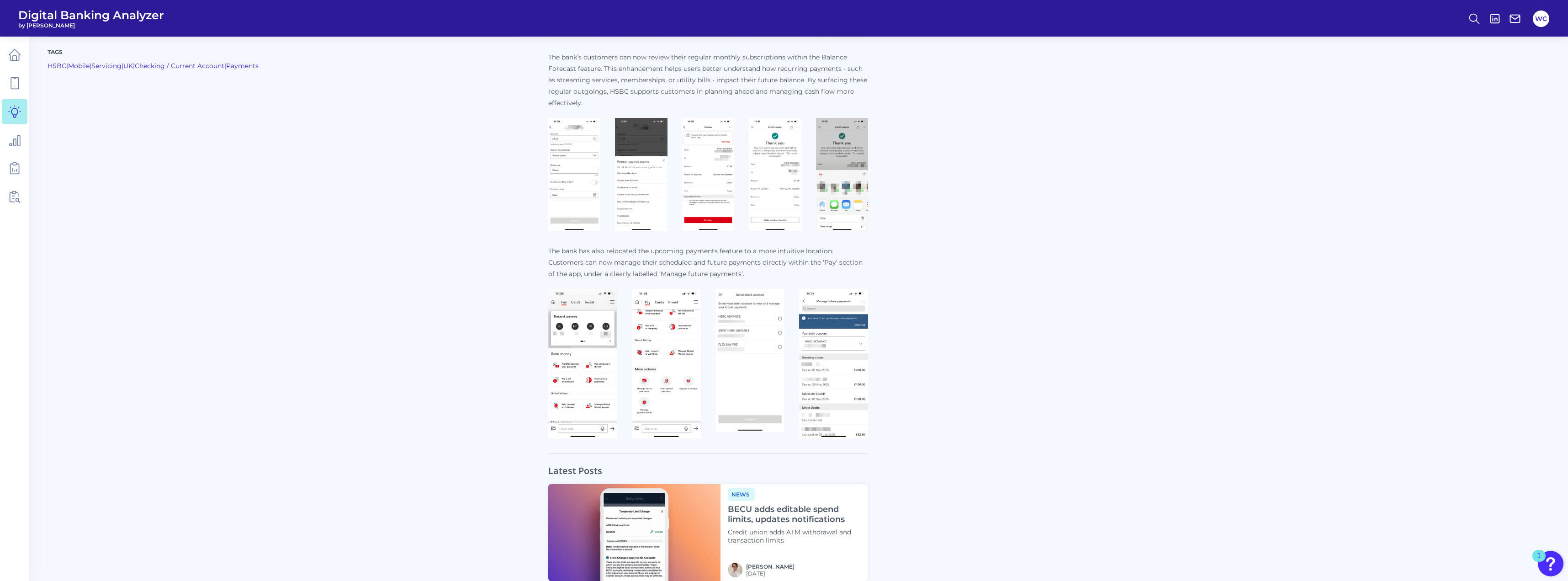
click at [674, 348] on img at bounding box center [666, 363] width 69 height 150
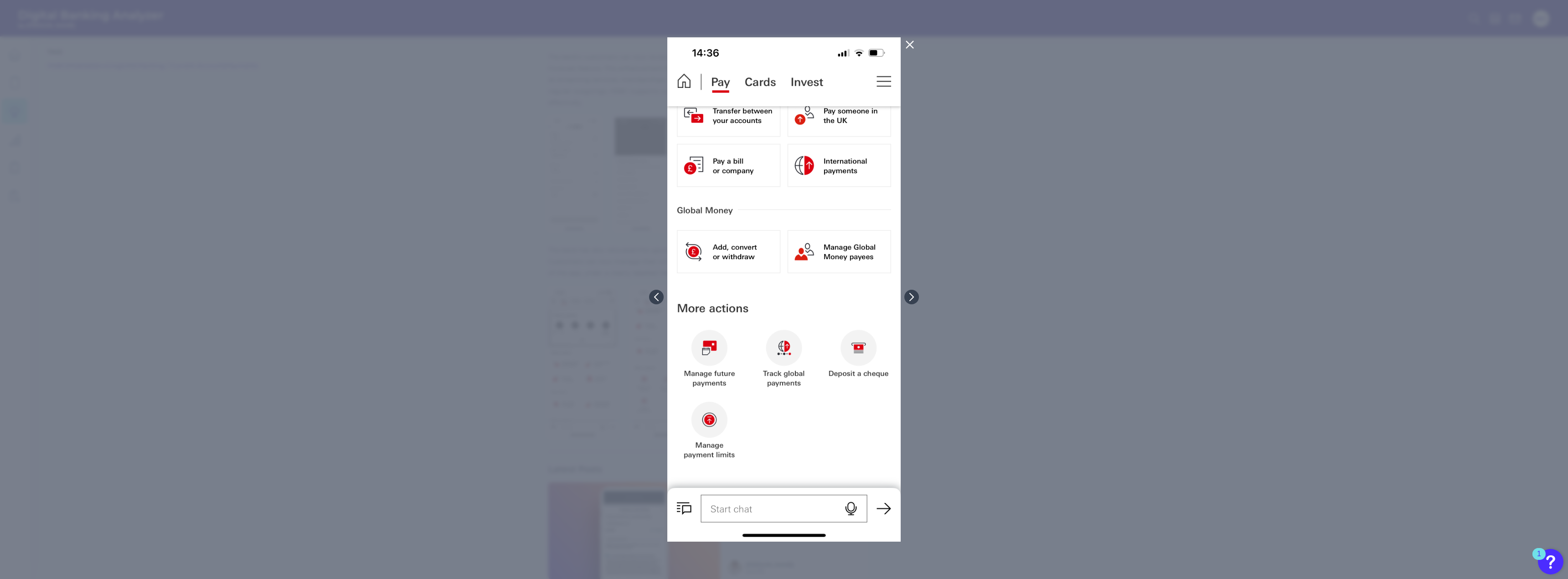
click at [913, 43] on icon at bounding box center [910, 44] width 11 height 11
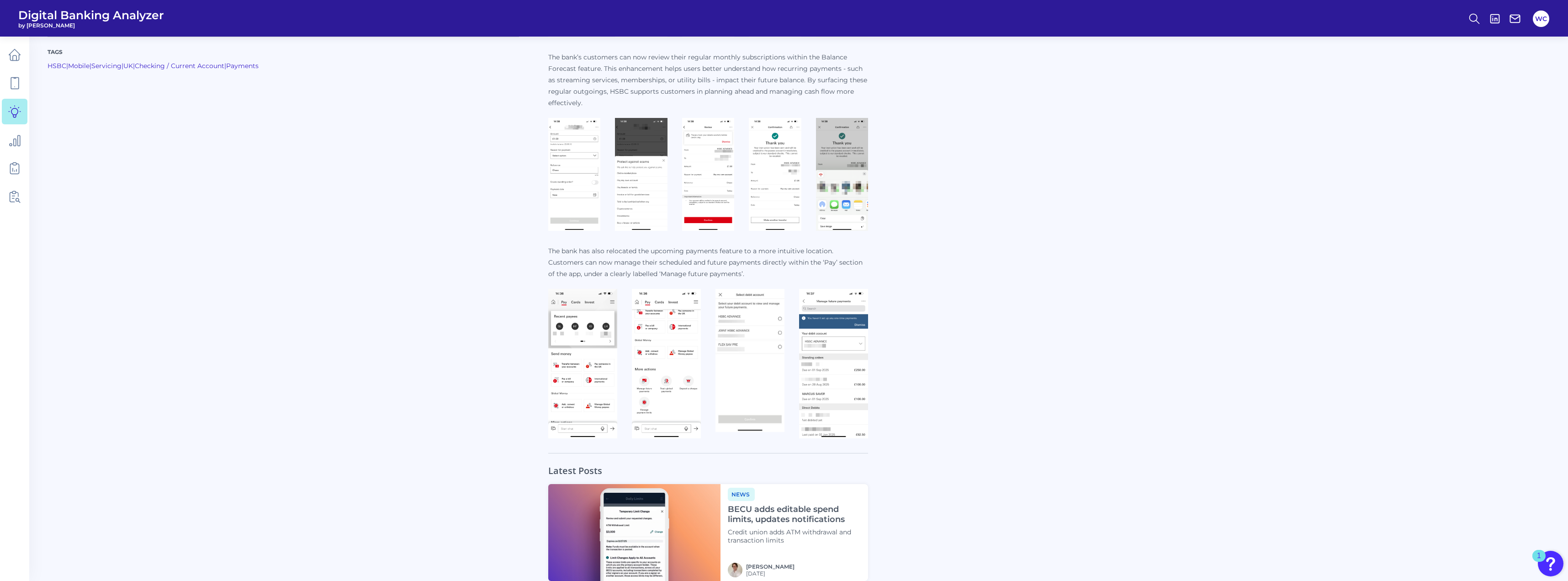
click at [753, 358] on img at bounding box center [750, 360] width 69 height 143
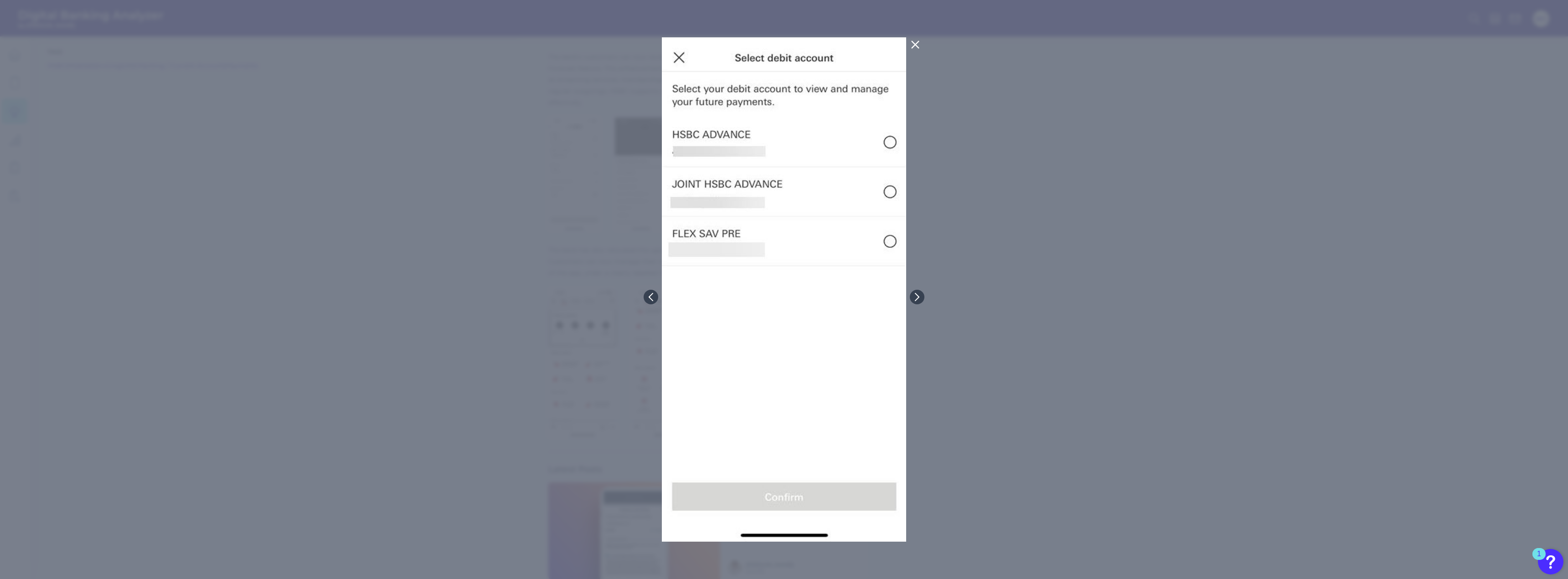
click at [919, 46] on icon at bounding box center [915, 44] width 11 height 11
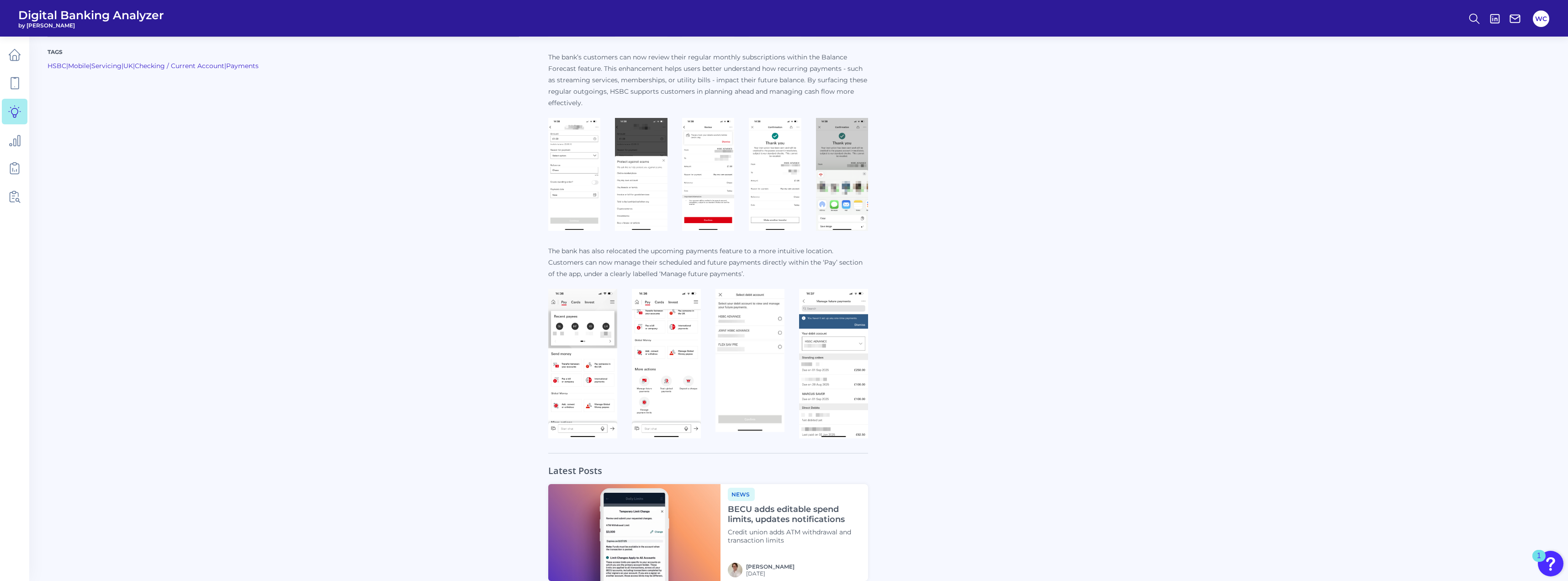
click at [591, 343] on img at bounding box center [583, 363] width 69 height 150
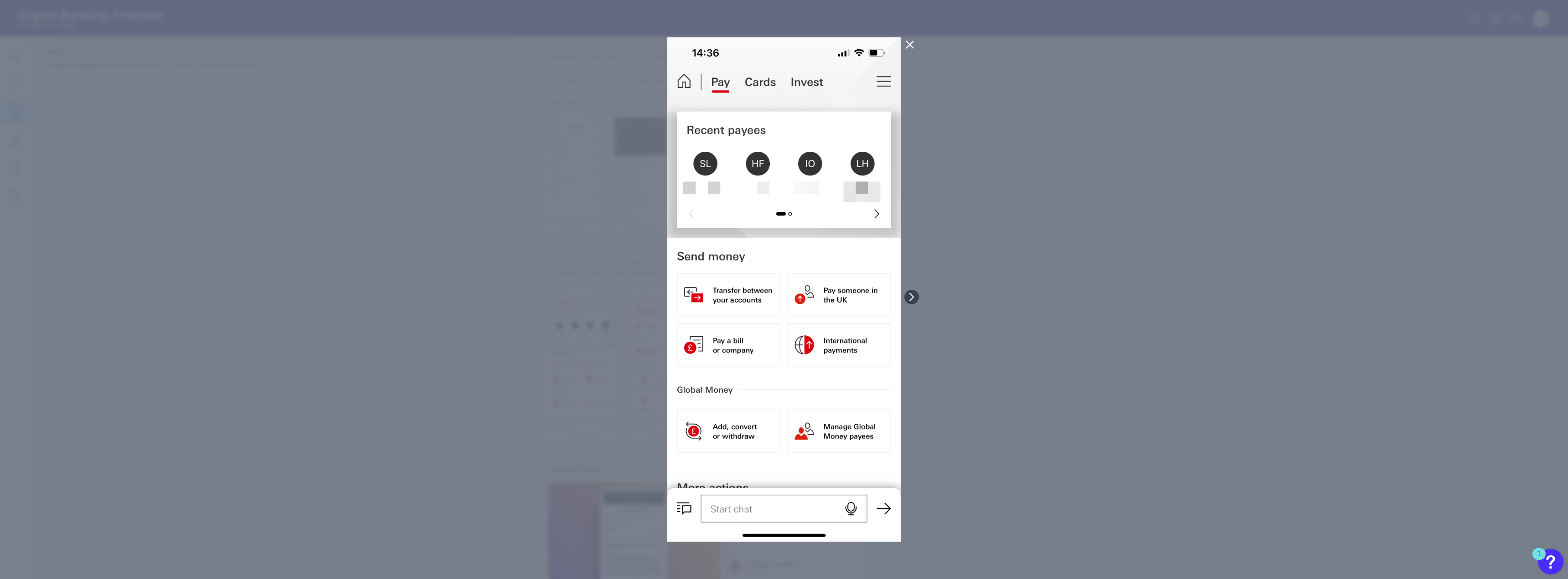
click at [911, 49] on icon at bounding box center [910, 44] width 11 height 11
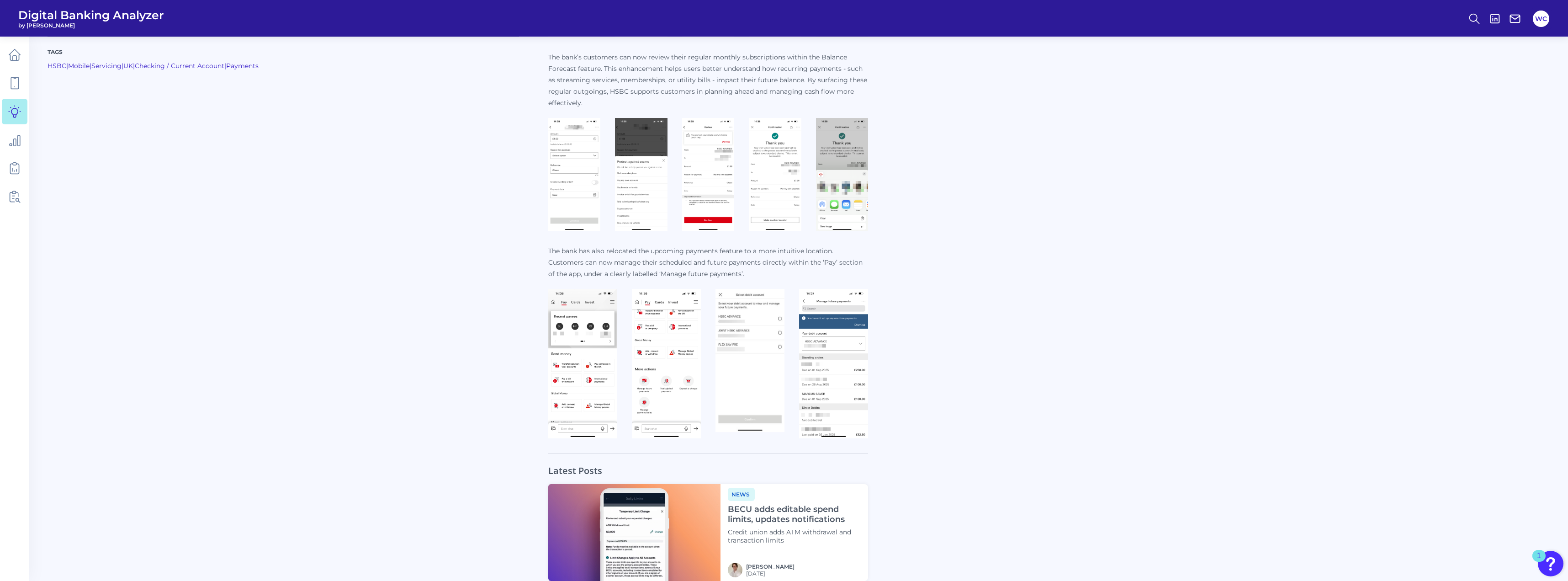
click at [843, 305] on img at bounding box center [833, 363] width 69 height 150
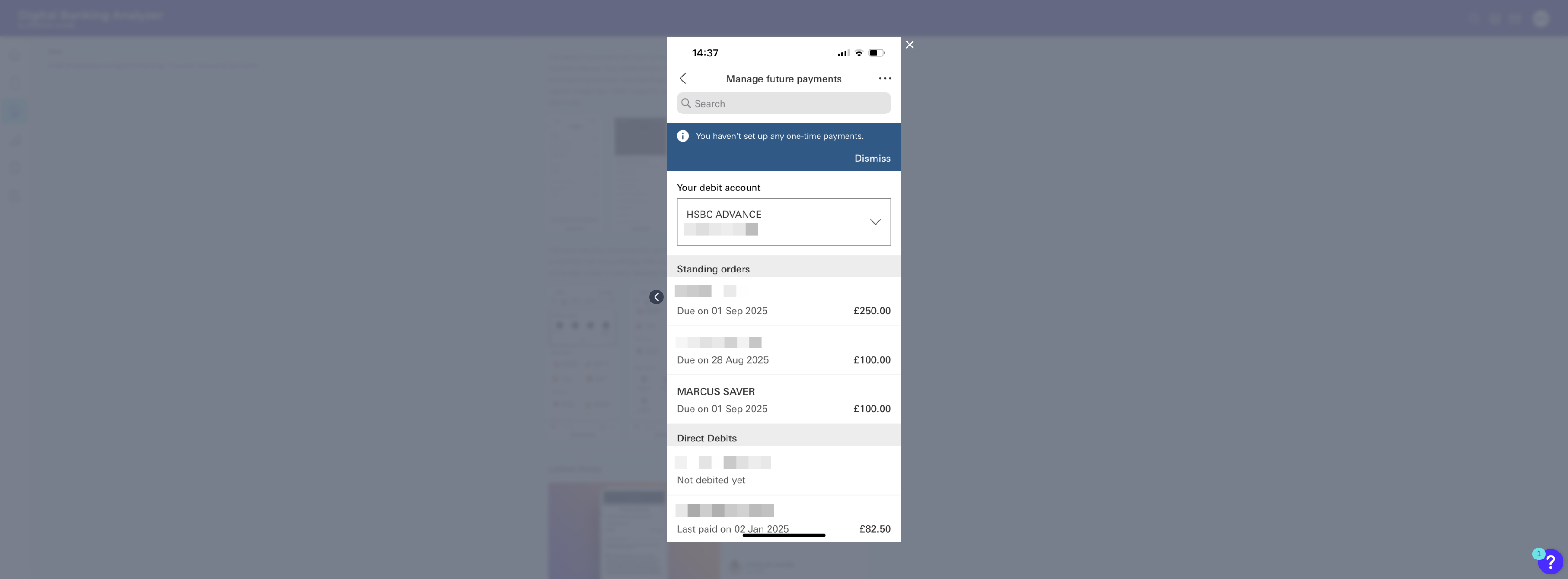
click at [915, 41] on button at bounding box center [910, 44] width 18 height 15
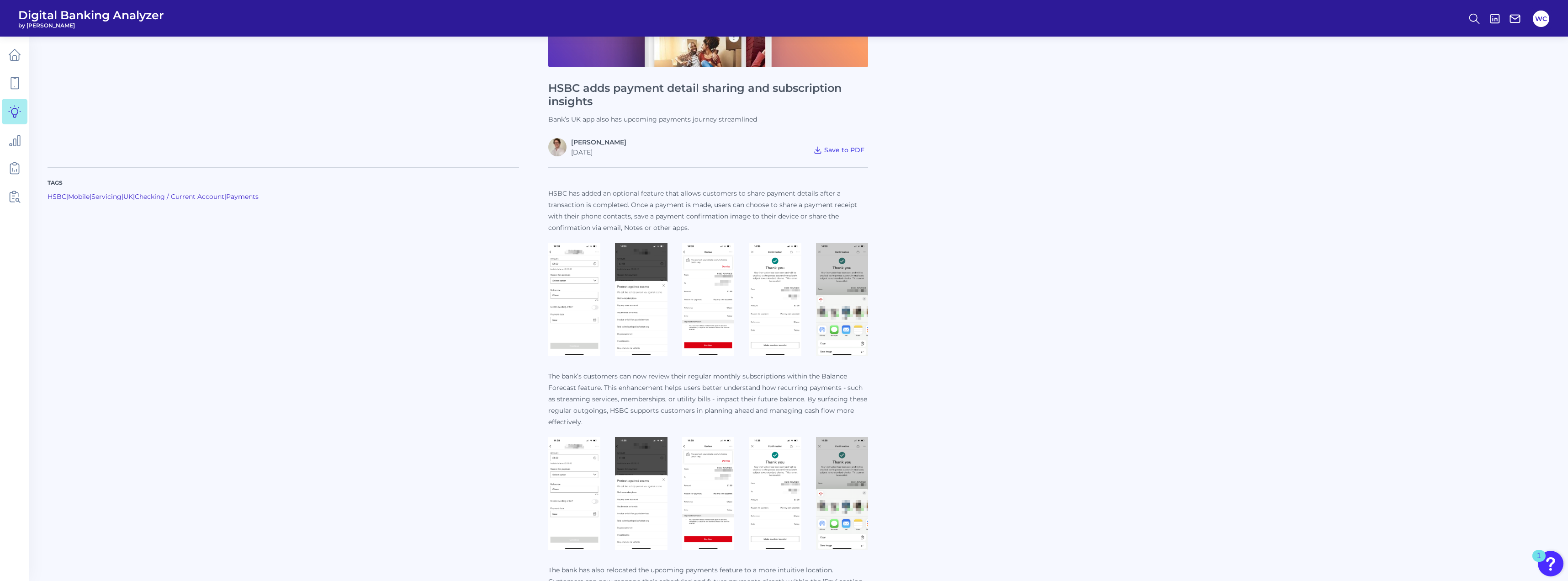
scroll to position [183, 0]
